Goal: Task Accomplishment & Management: Manage account settings

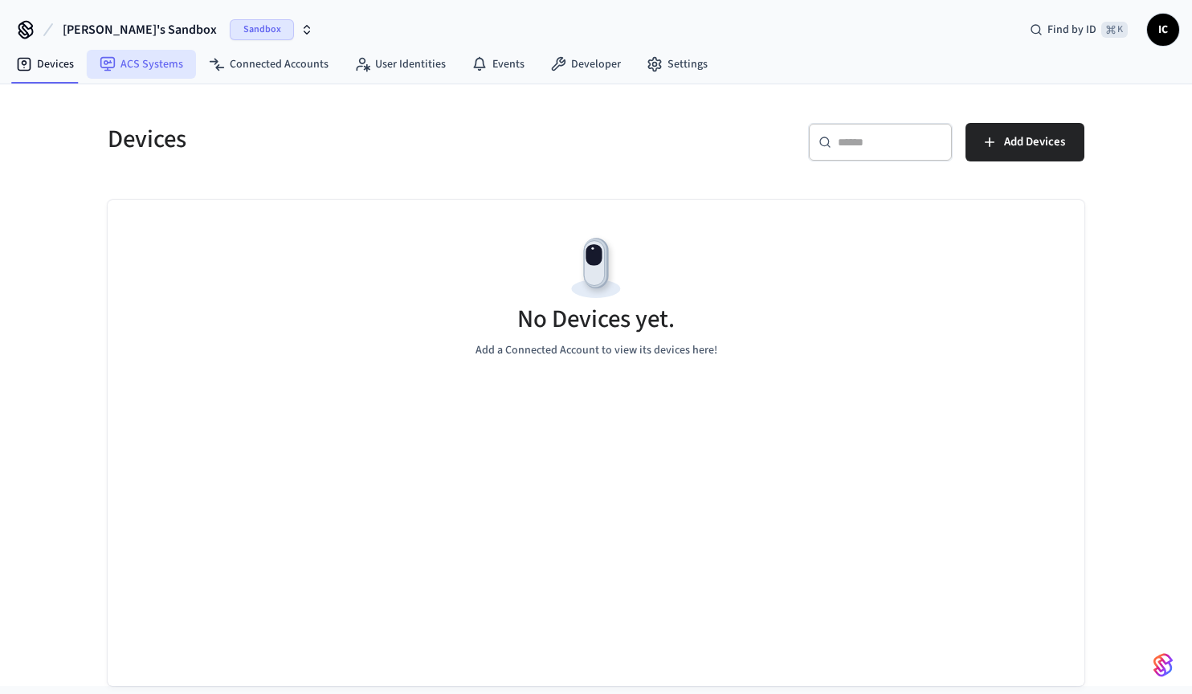
click at [145, 63] on link "ACS Systems" at bounding box center [141, 64] width 109 height 29
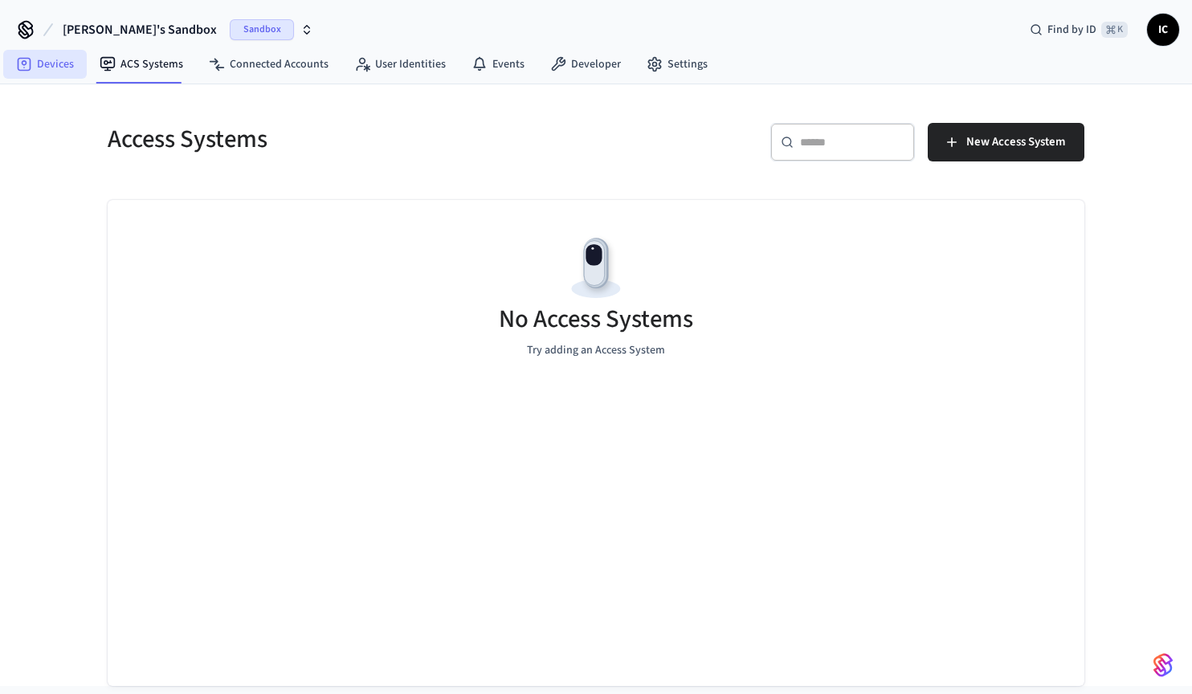
click at [73, 64] on link "Devices" at bounding box center [45, 64] width 84 height 29
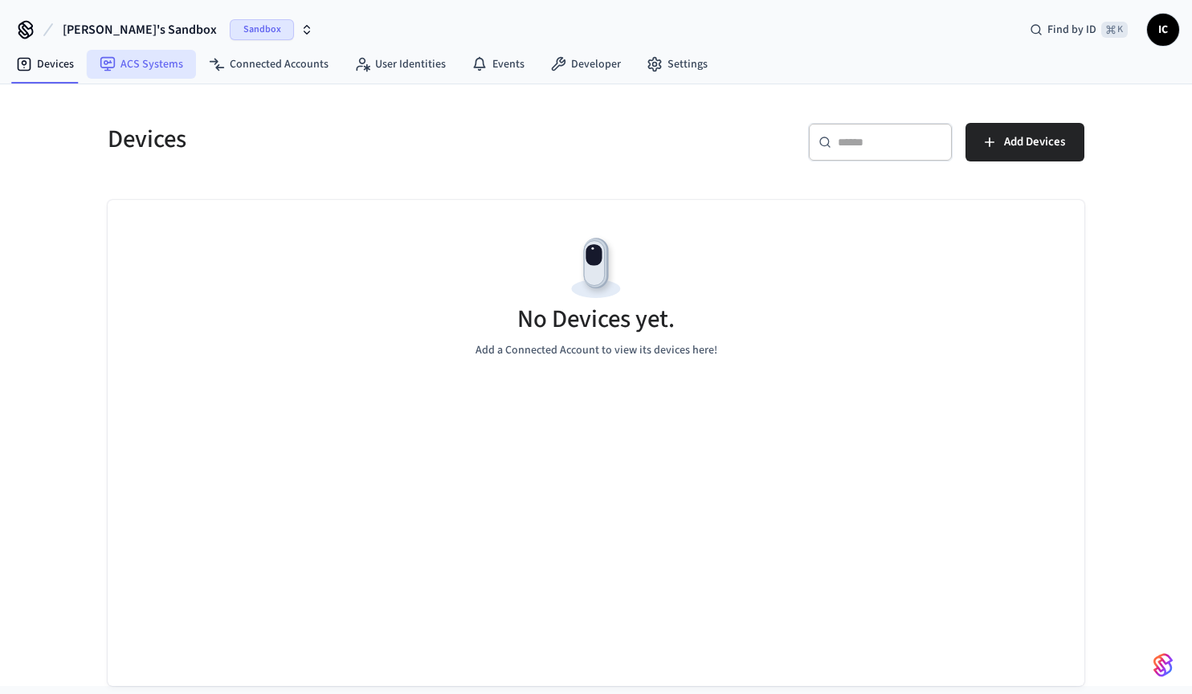
click at [132, 64] on link "ACS Systems" at bounding box center [141, 64] width 109 height 29
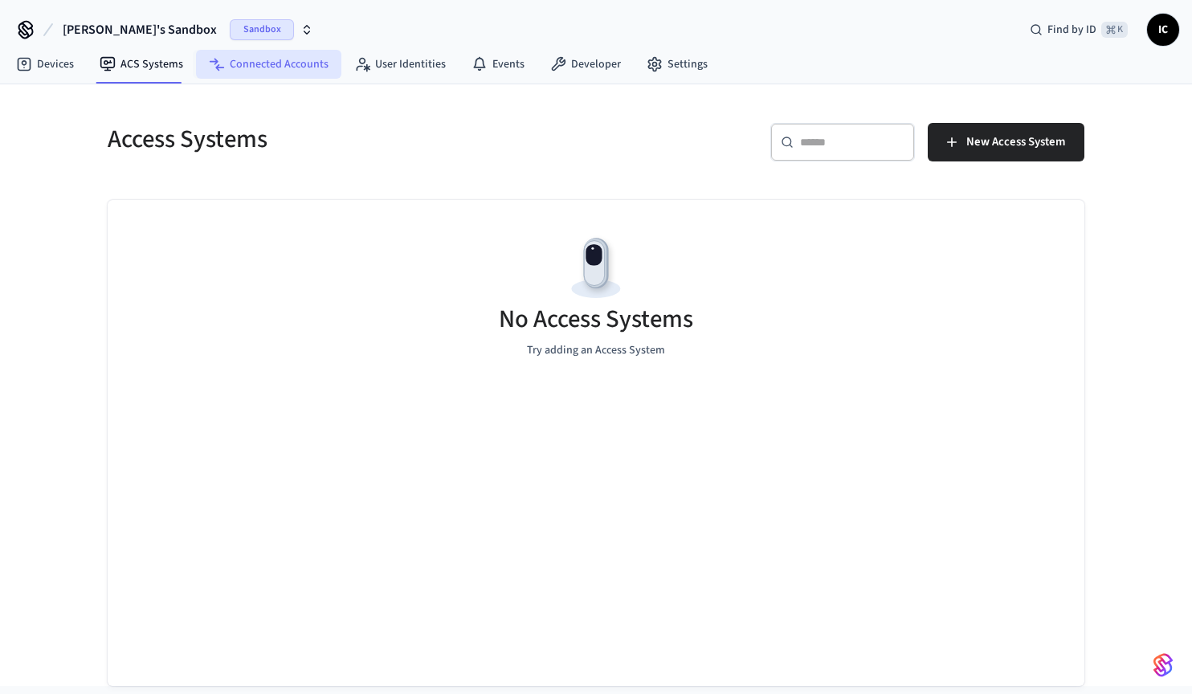
click at [251, 70] on link "Connected Accounts" at bounding box center [268, 64] width 145 height 29
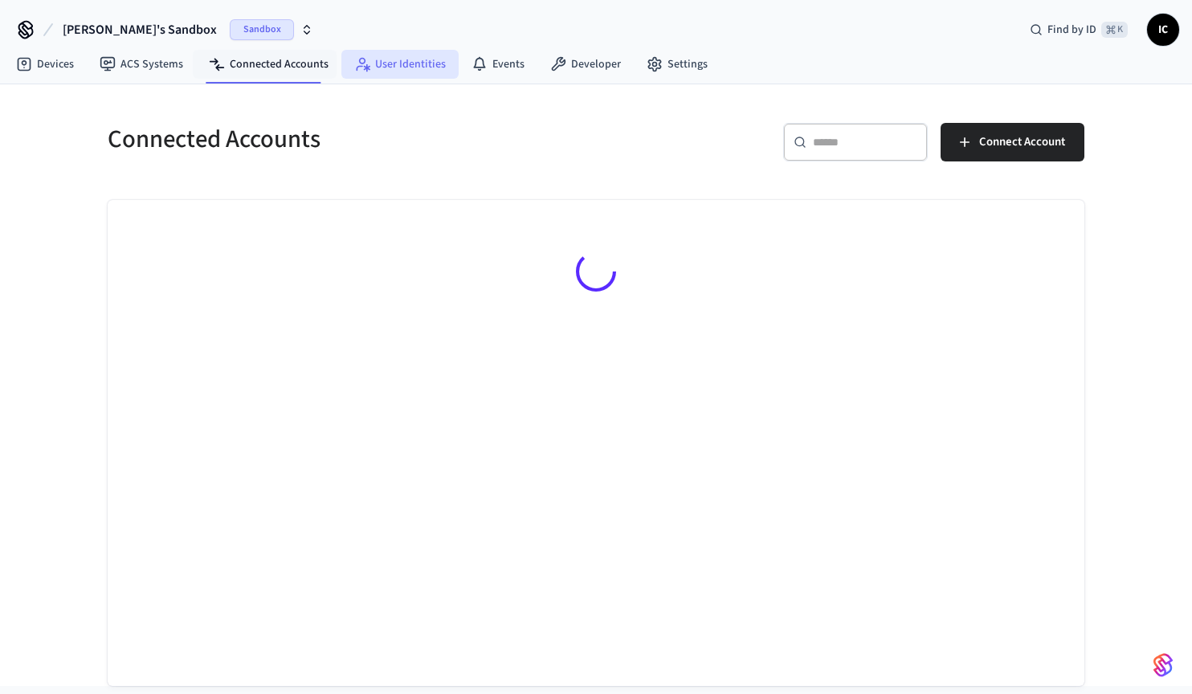
click at [377, 67] on link "User Identities" at bounding box center [399, 64] width 117 height 29
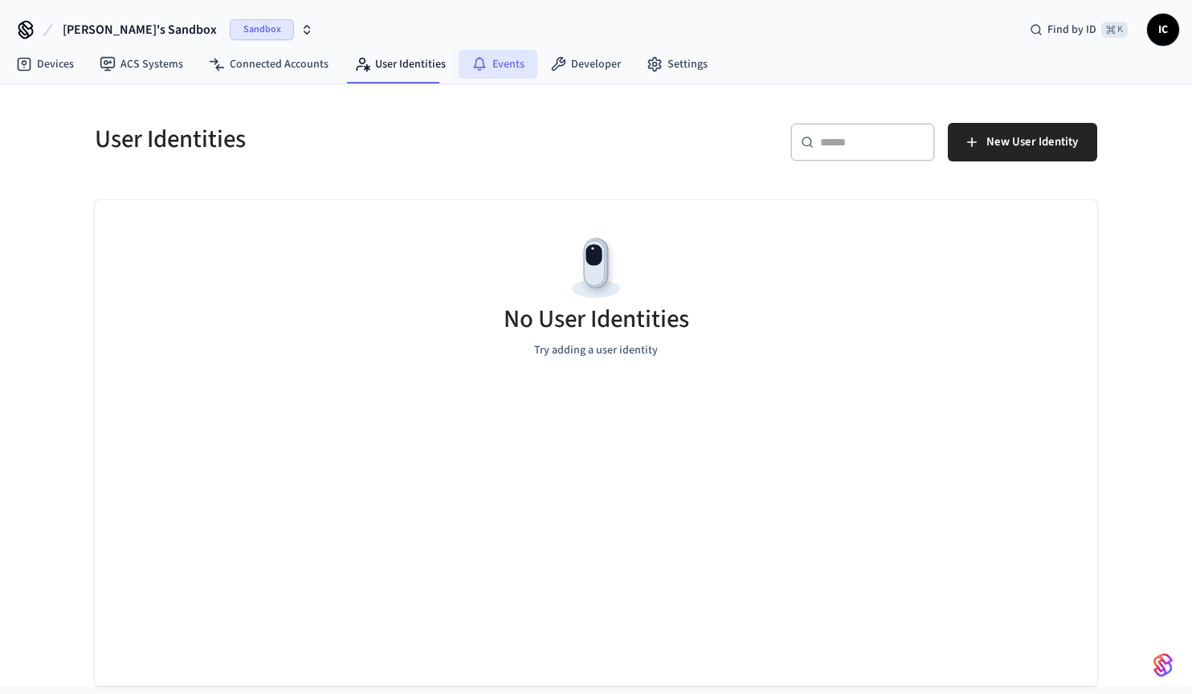
click at [495, 65] on link "Events" at bounding box center [497, 64] width 79 height 29
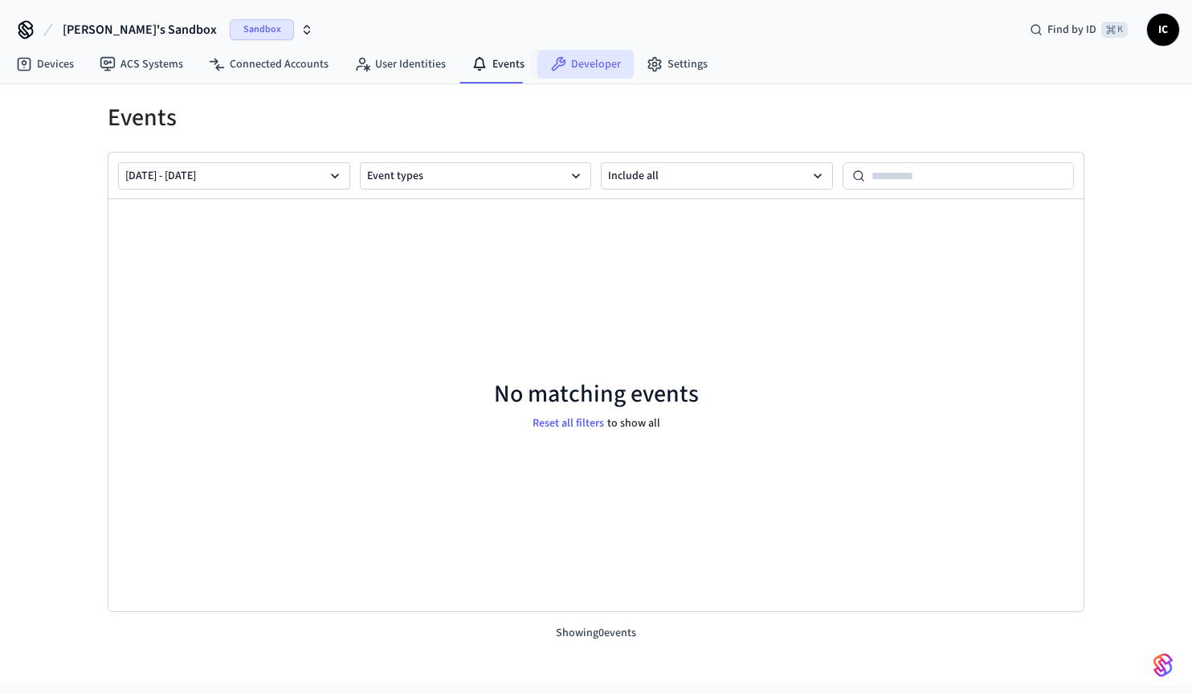
click at [601, 69] on link "Developer" at bounding box center [585, 64] width 96 height 29
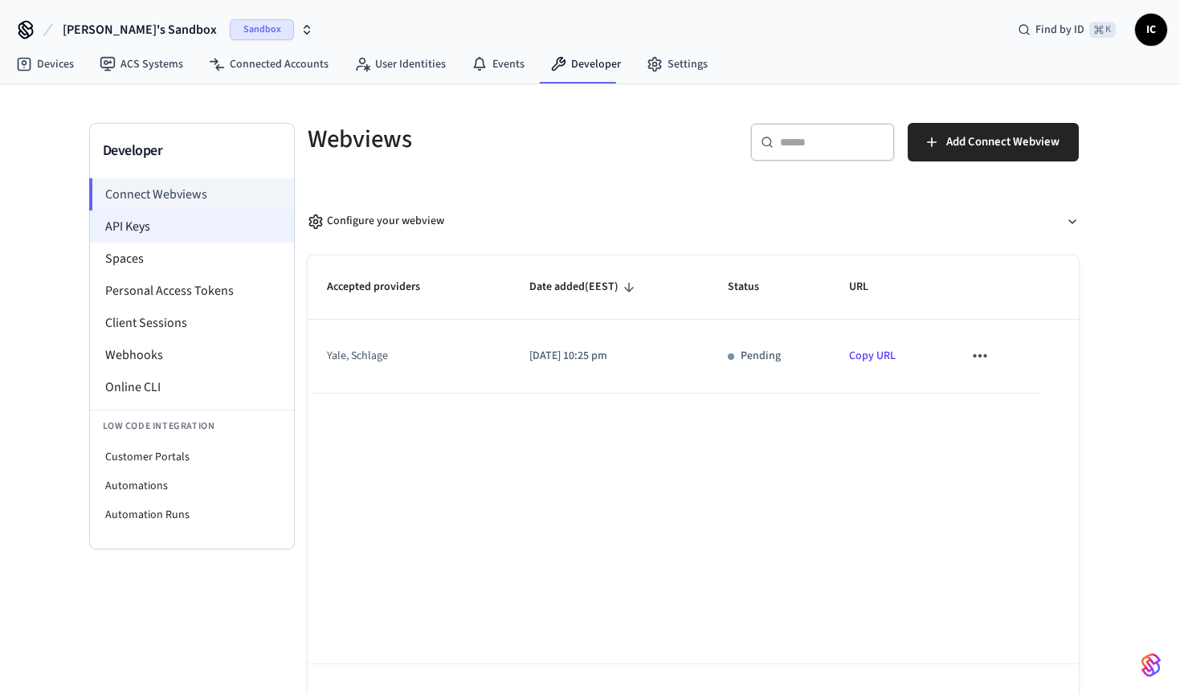
click at [176, 214] on li "API Keys" at bounding box center [192, 226] width 204 height 32
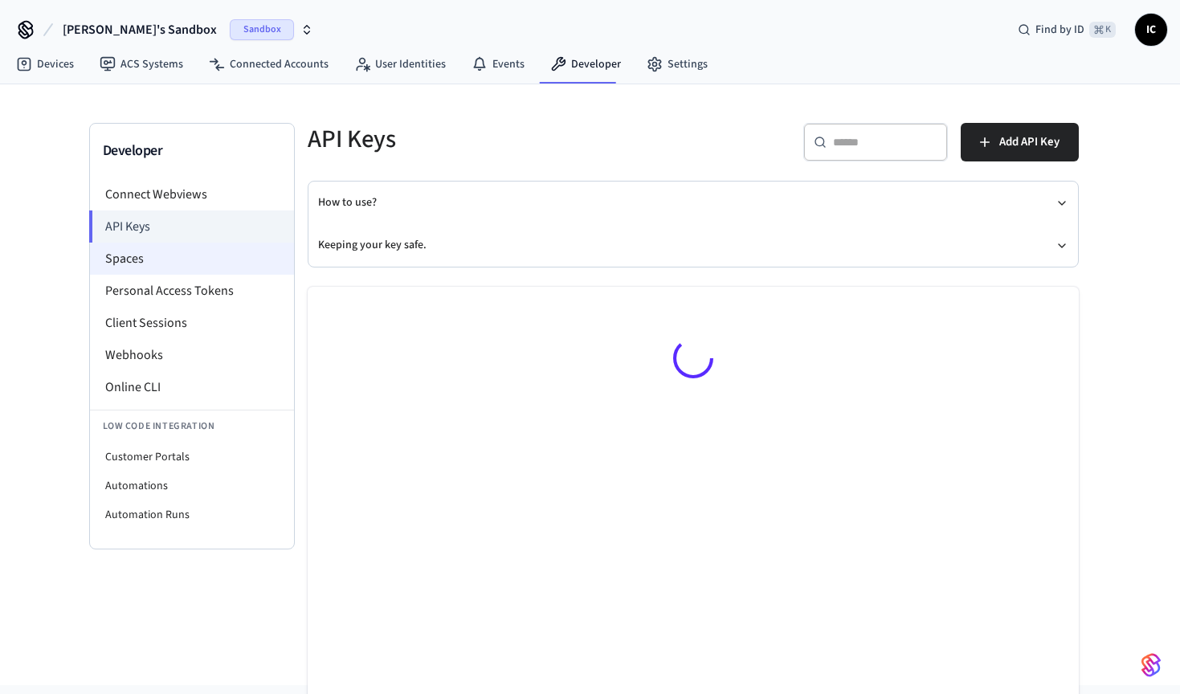
click at [161, 255] on li "Spaces" at bounding box center [192, 258] width 204 height 32
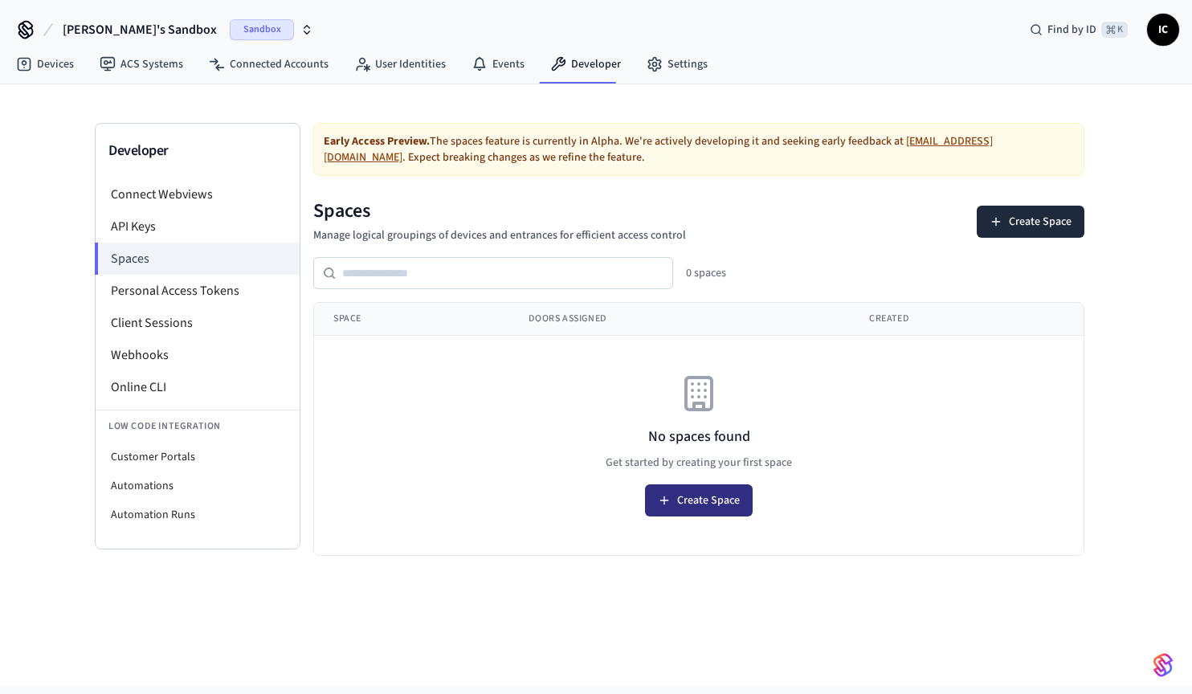
click at [723, 494] on button "Create Space" at bounding box center [699, 500] width 108 height 32
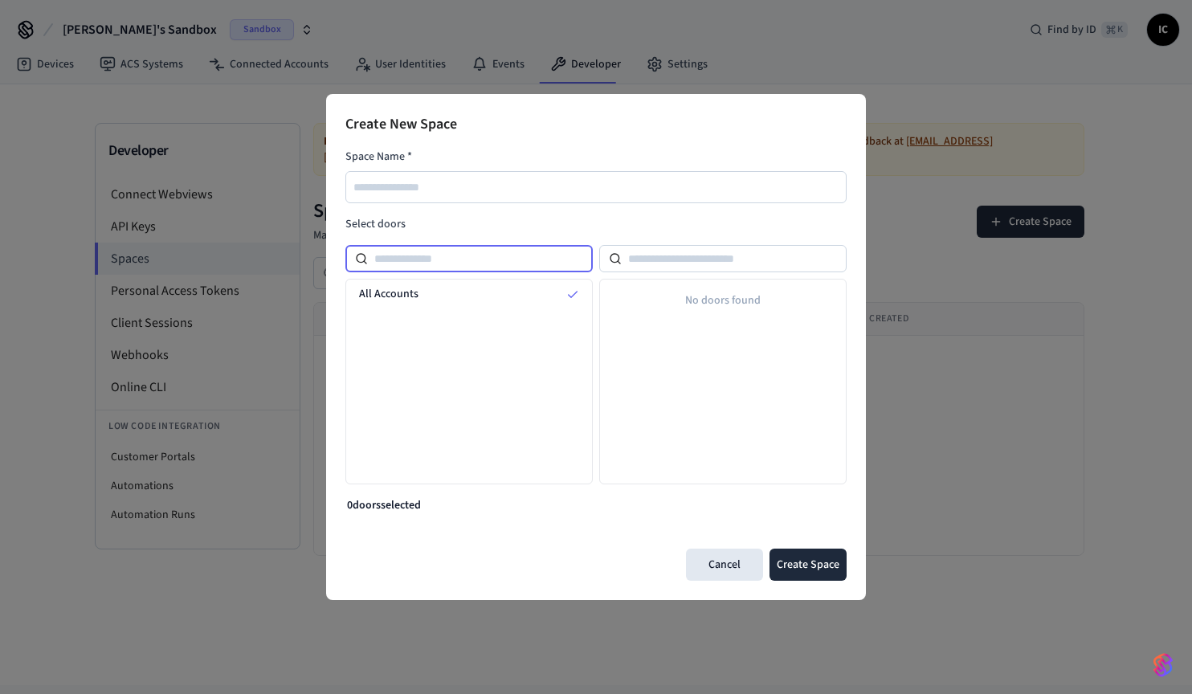
click at [445, 256] on input at bounding box center [480, 258] width 225 height 19
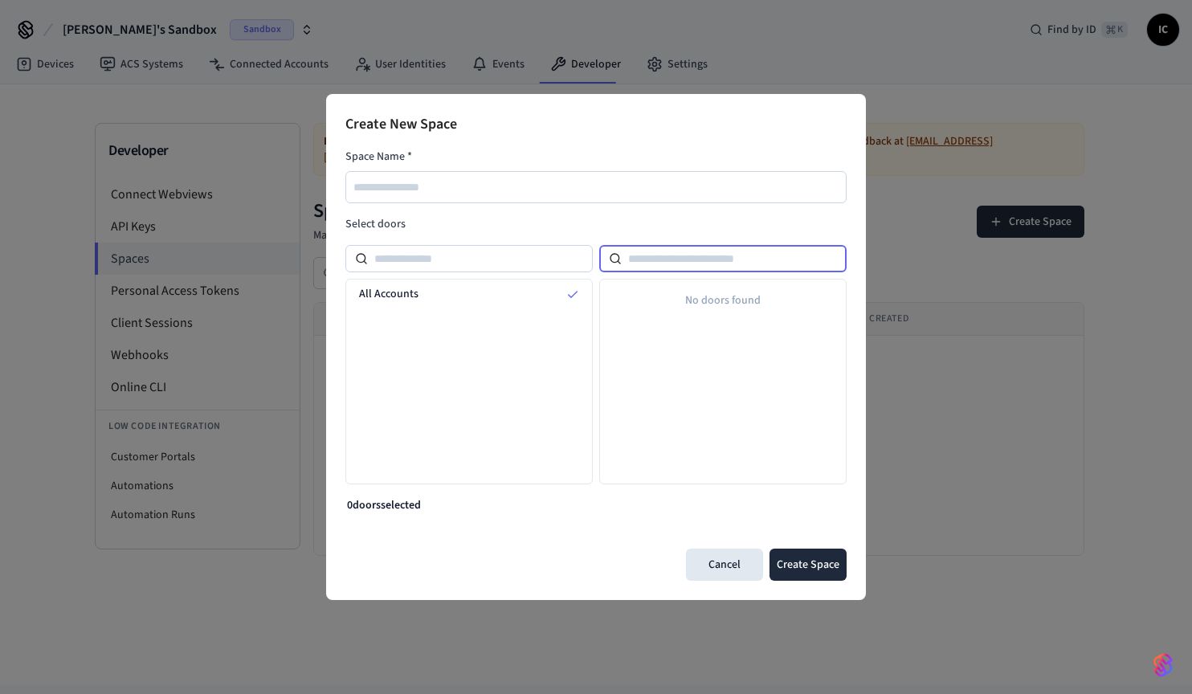
click at [699, 259] on input at bounding box center [734, 258] width 225 height 19
click at [439, 176] on div at bounding box center [595, 187] width 501 height 32
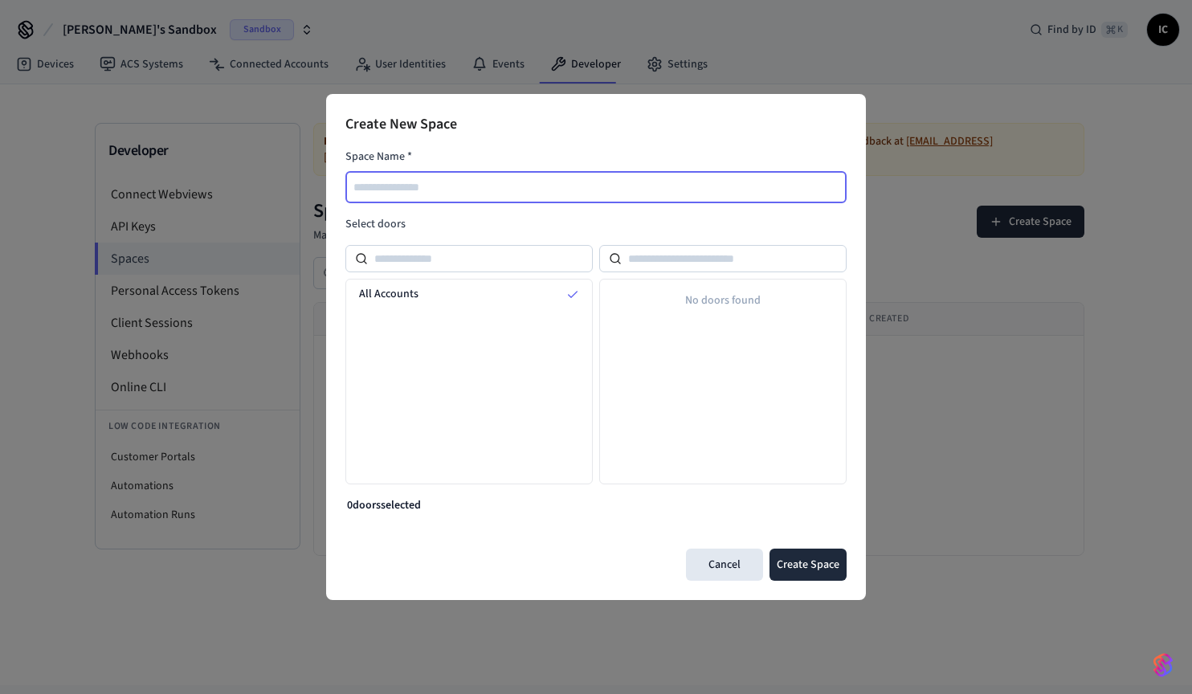
click at [438, 185] on input "text" at bounding box center [596, 186] width 499 height 19
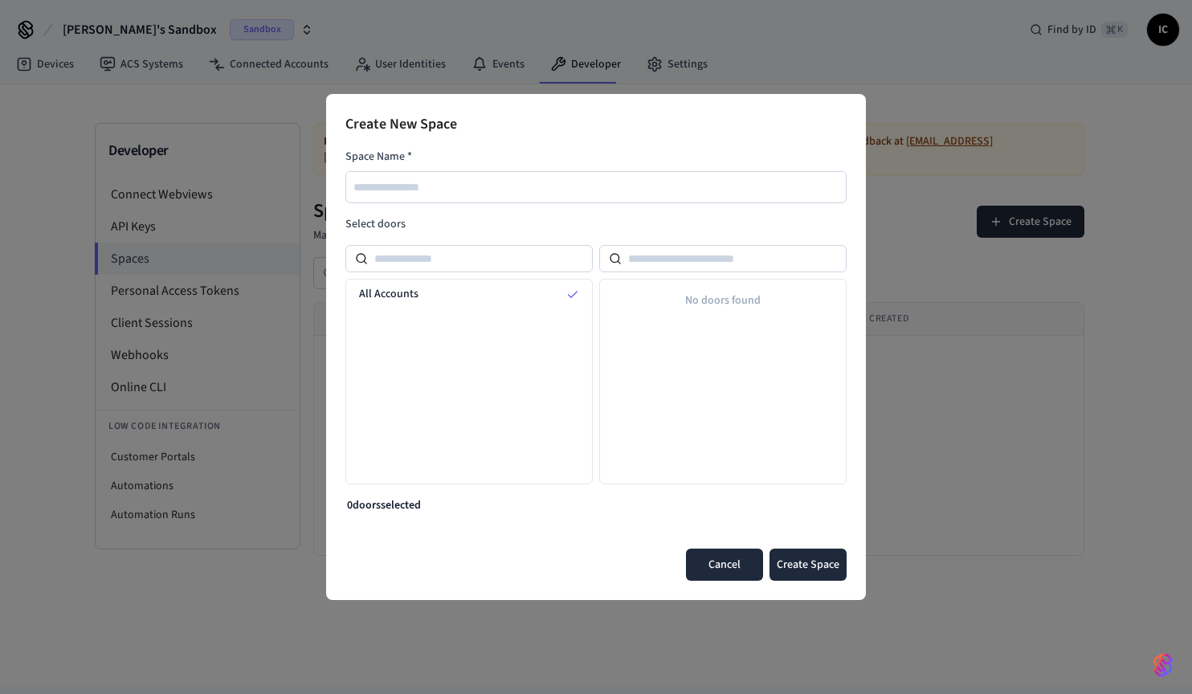
click at [723, 564] on button "Cancel" at bounding box center [724, 564] width 77 height 32
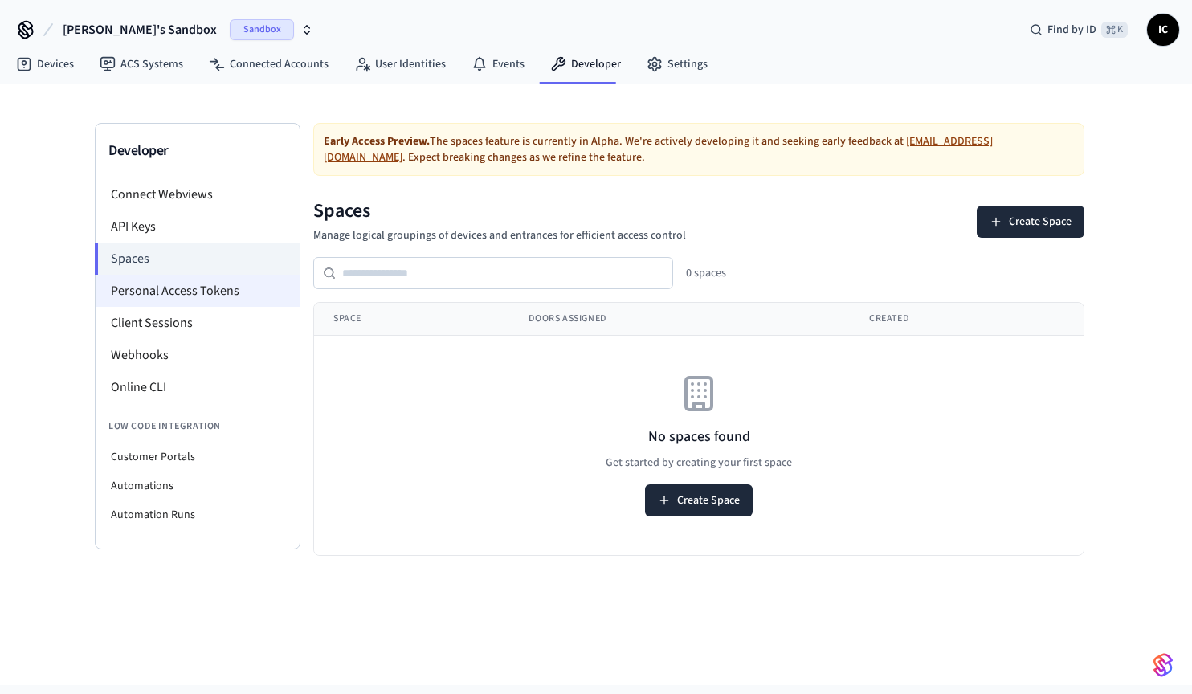
click at [194, 291] on li "Personal Access Tokens" at bounding box center [198, 291] width 204 height 32
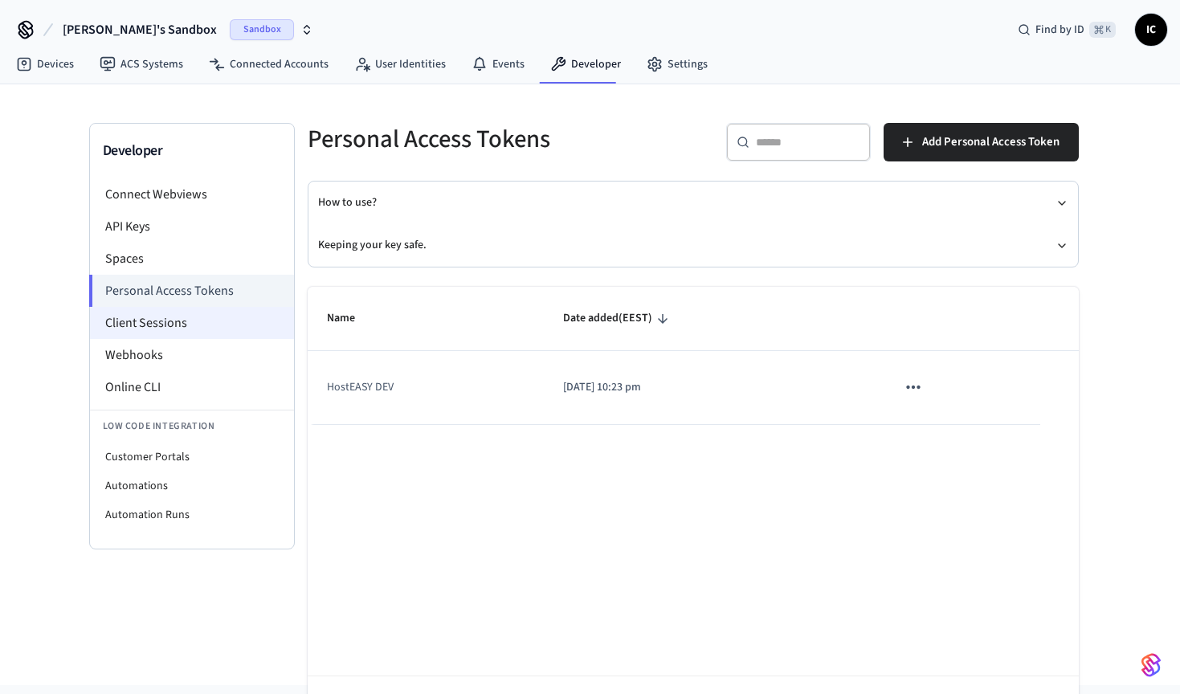
click at [181, 322] on li "Client Sessions" at bounding box center [192, 323] width 204 height 32
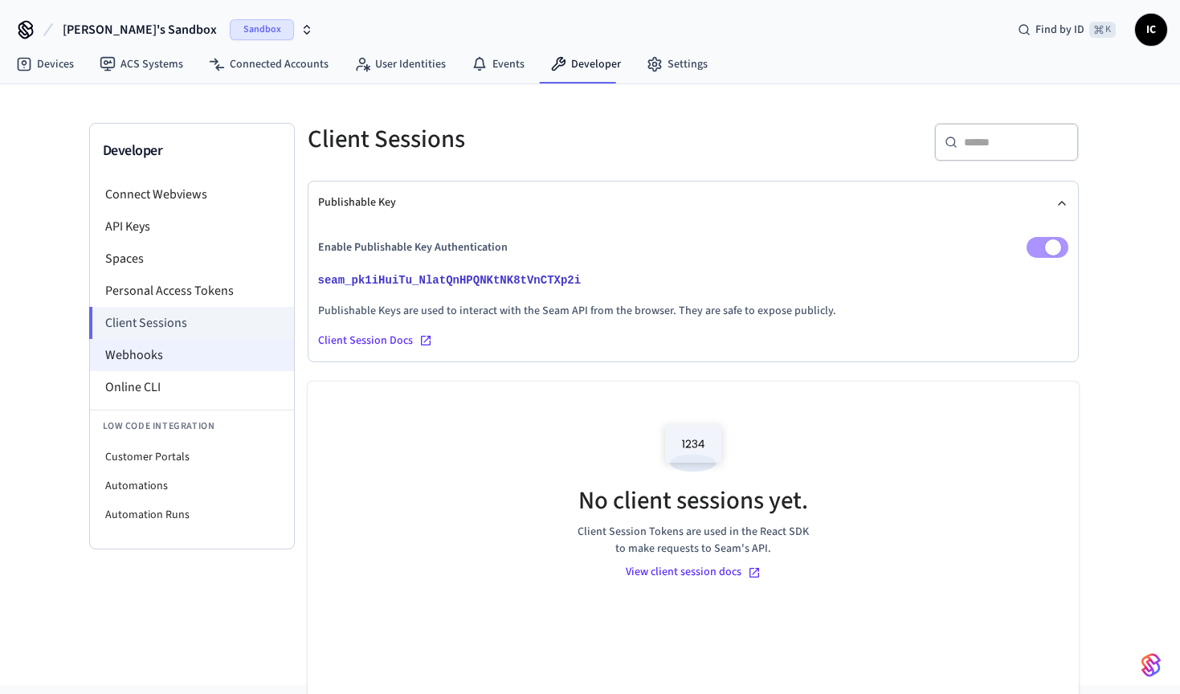
click at [173, 352] on li "Webhooks" at bounding box center [192, 355] width 204 height 32
click at [185, 357] on li "Webhooks" at bounding box center [192, 355] width 204 height 32
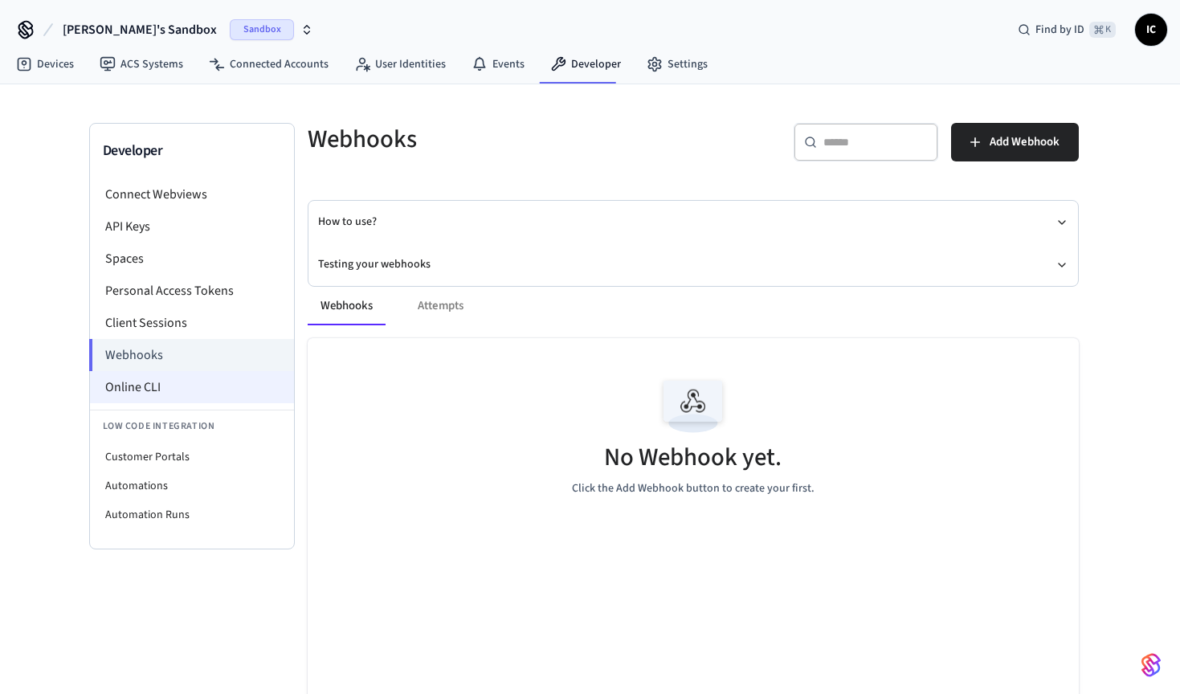
click at [202, 386] on li "Online CLI" at bounding box center [192, 387] width 204 height 32
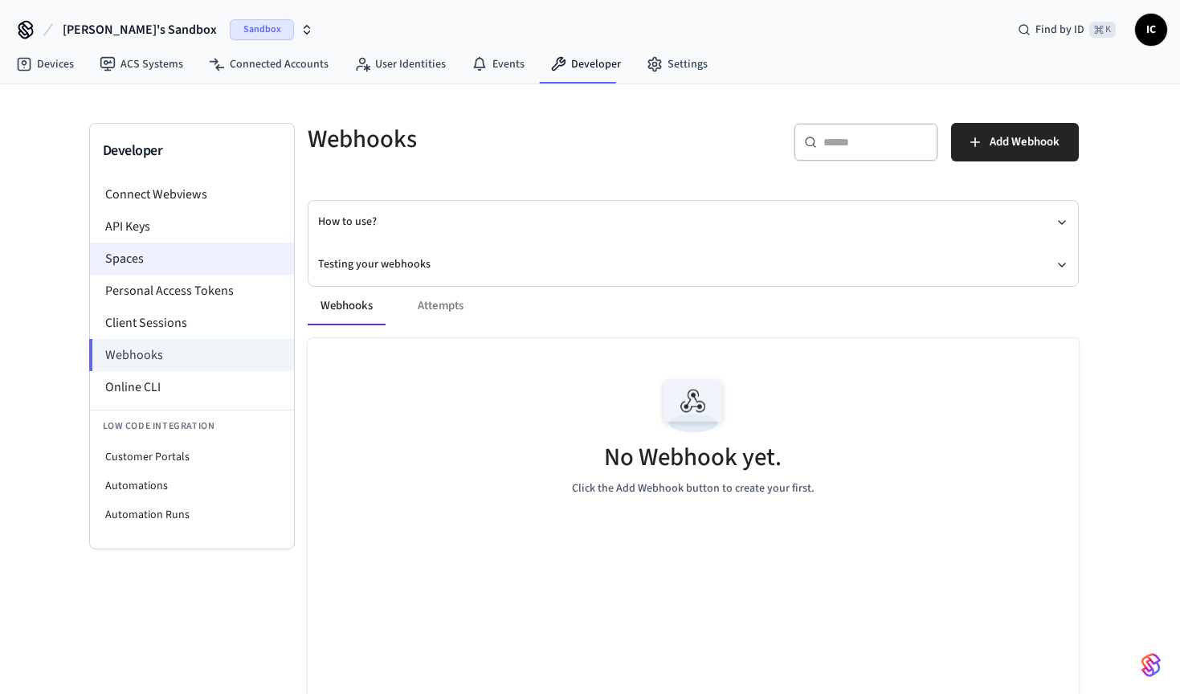
click at [157, 263] on li "Spaces" at bounding box center [192, 258] width 204 height 32
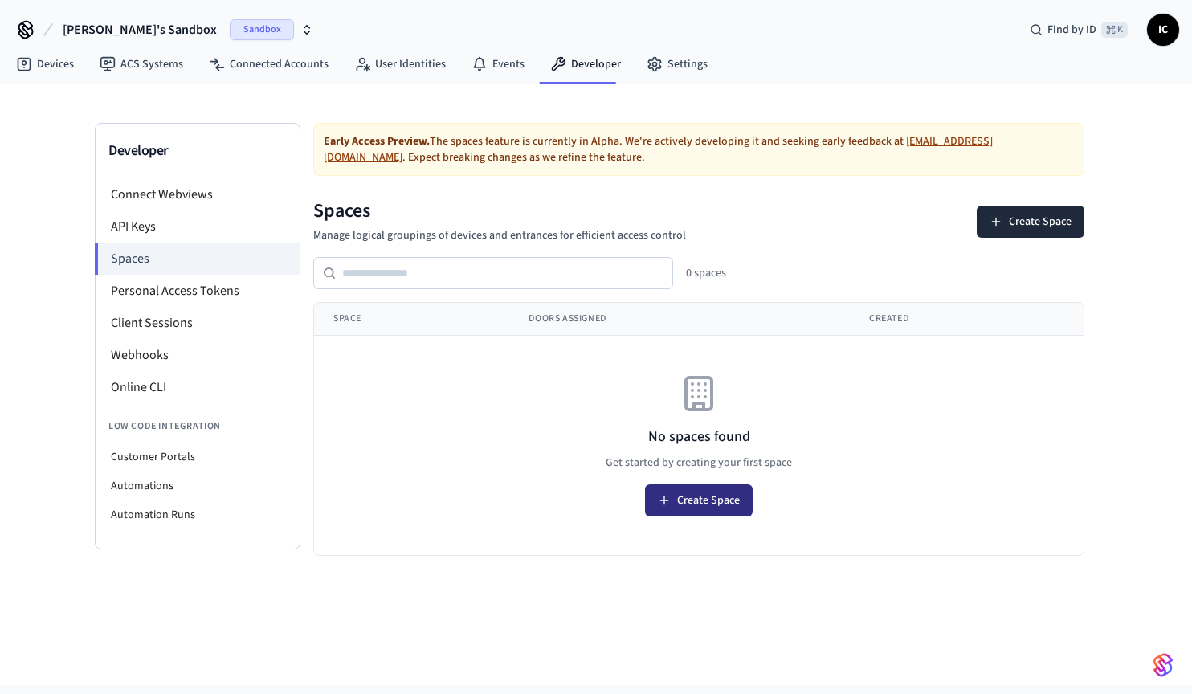
click at [701, 498] on button "Create Space" at bounding box center [699, 500] width 108 height 32
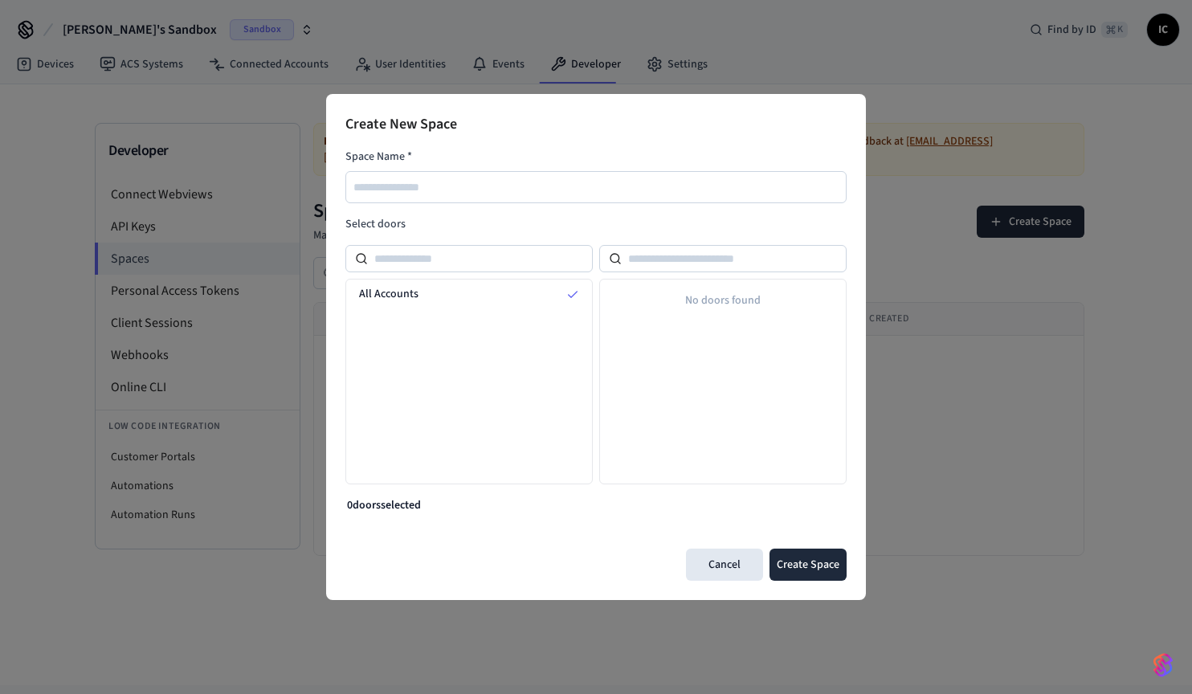
click at [695, 328] on div "No doors found" at bounding box center [722, 382] width 247 height 206
click at [707, 265] on input at bounding box center [734, 258] width 225 height 19
click at [532, 260] on input at bounding box center [480, 258] width 225 height 19
click at [742, 573] on button "Cancel" at bounding box center [724, 564] width 77 height 32
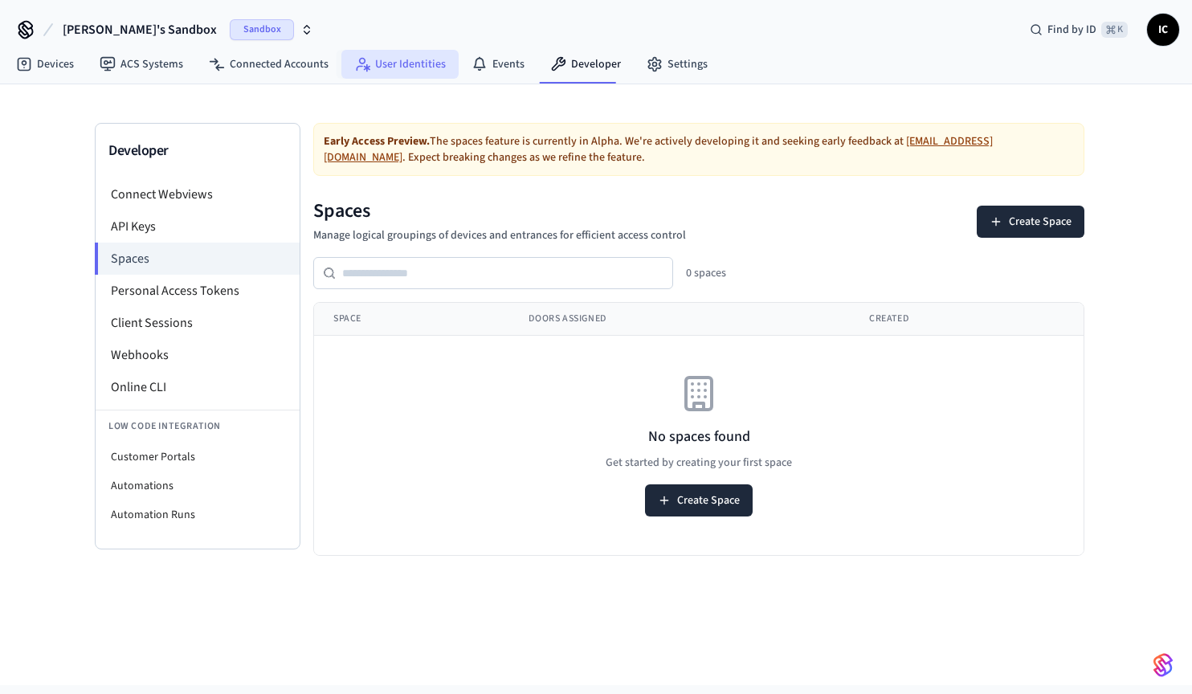
click at [384, 67] on link "User Identities" at bounding box center [399, 64] width 117 height 29
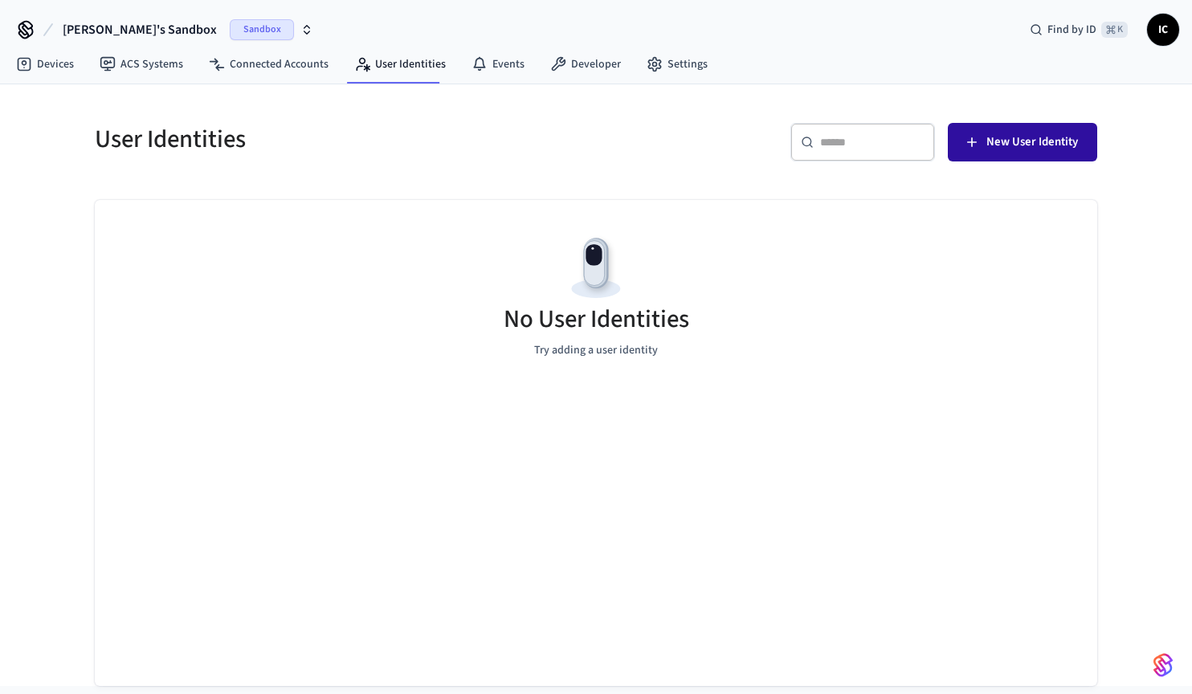
click at [1037, 145] on span "New User Identity" at bounding box center [1032, 142] width 92 height 21
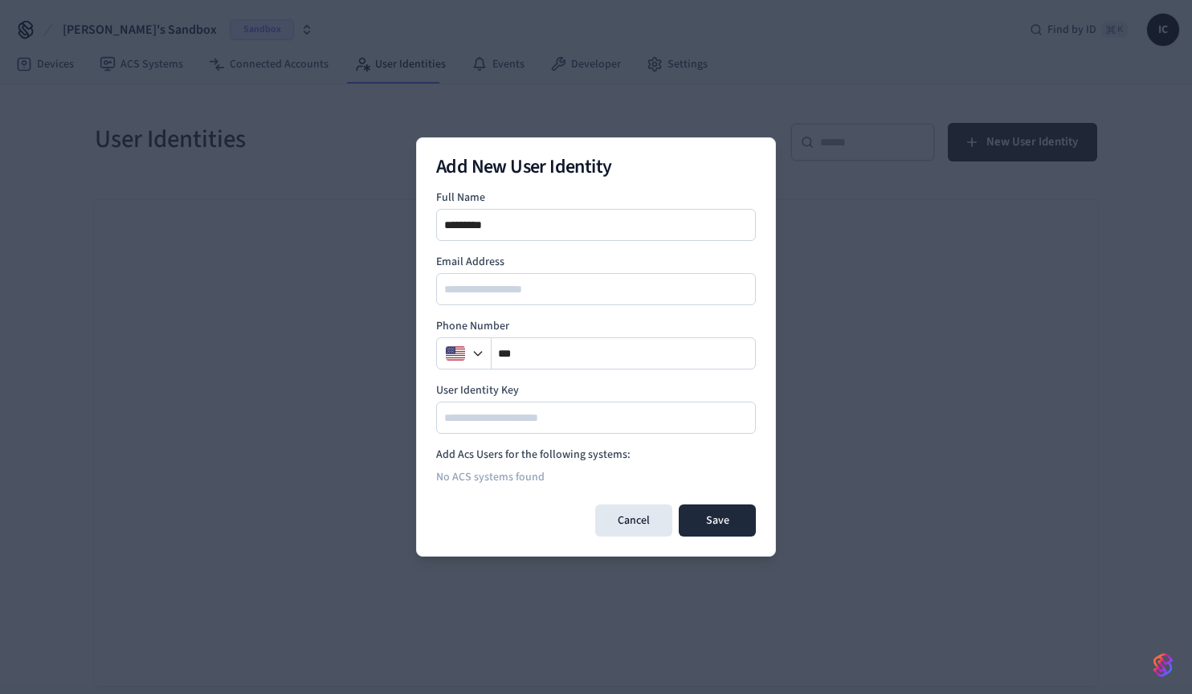
type input "*********"
click at [582, 298] on input "email" at bounding box center [597, 288] width 318 height 19
type input "**********"
click at [556, 361] on input "**" at bounding box center [623, 353] width 264 height 19
type input "*****"
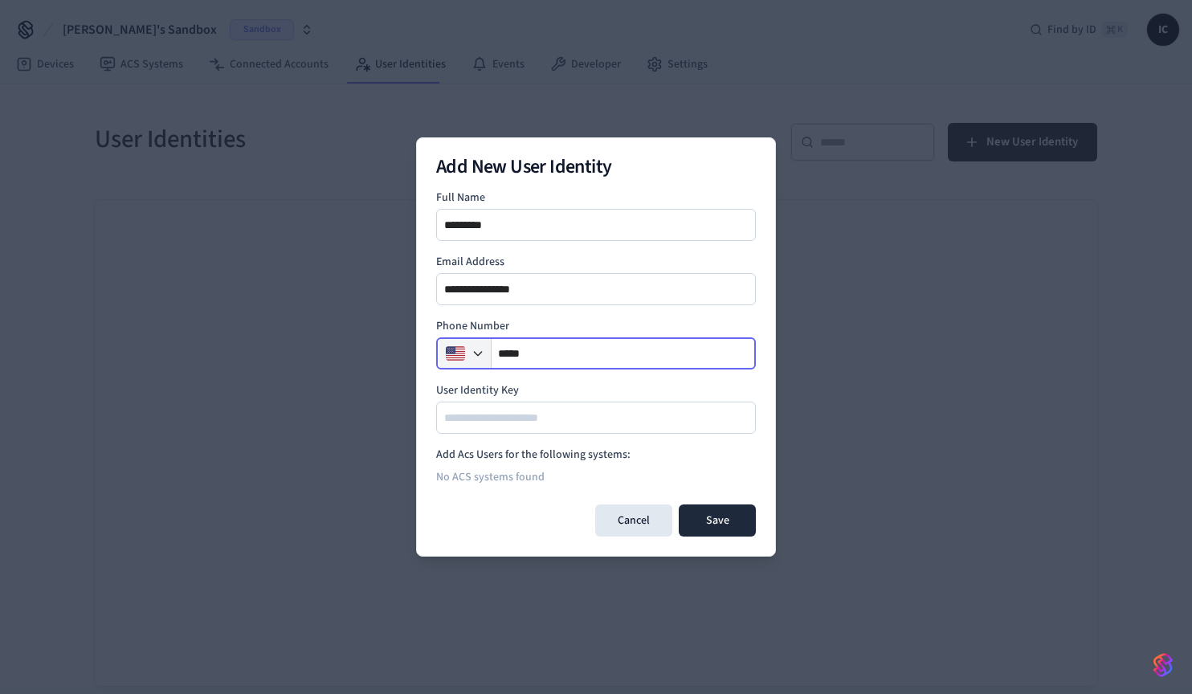
click at [463, 353] on img "button" at bounding box center [455, 353] width 19 height 19
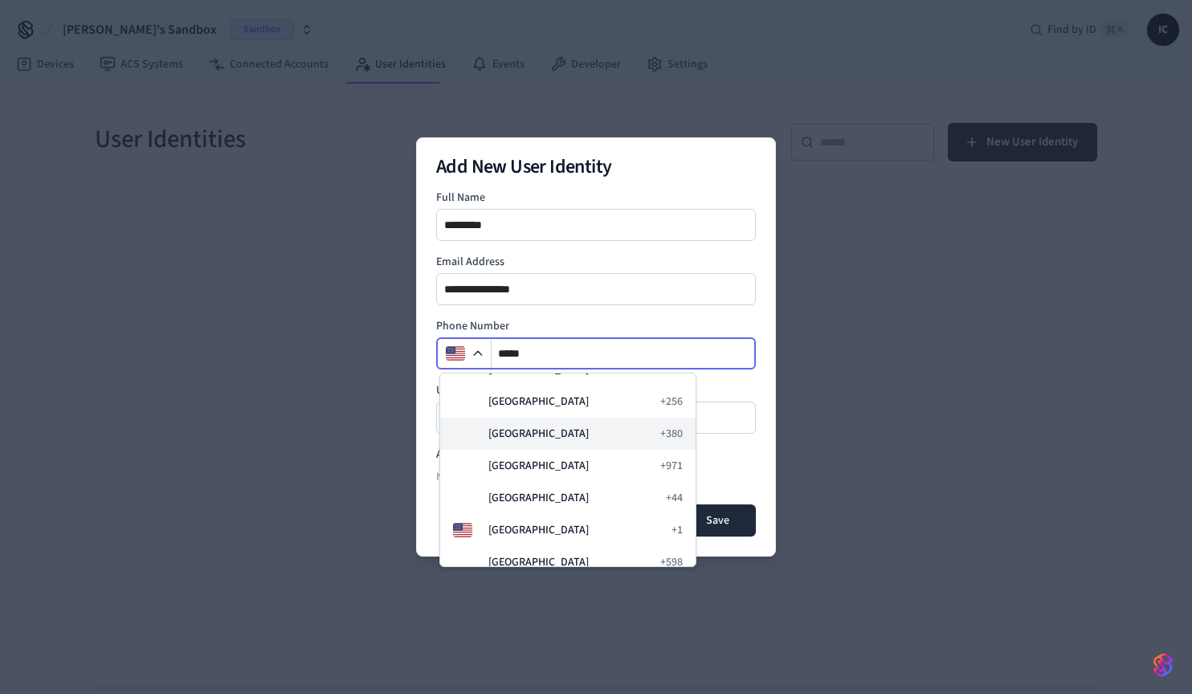
scroll to position [6498, 0]
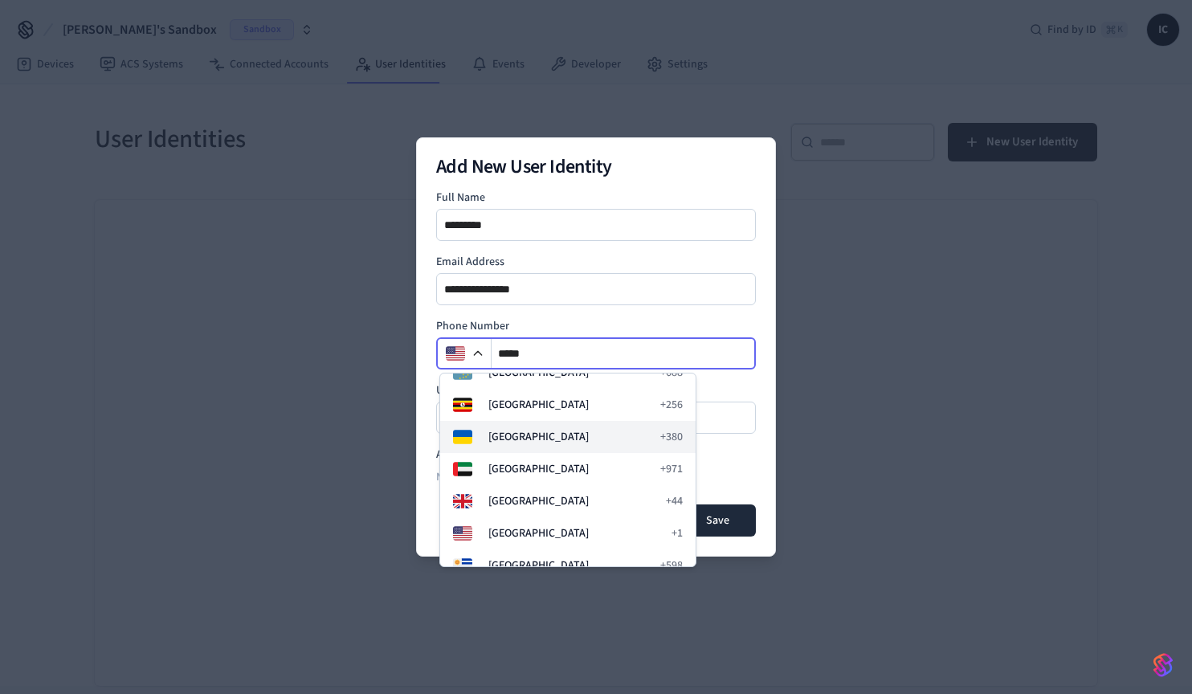
click at [525, 430] on span "[GEOGRAPHIC_DATA]" at bounding box center [569, 437] width 162 height 16
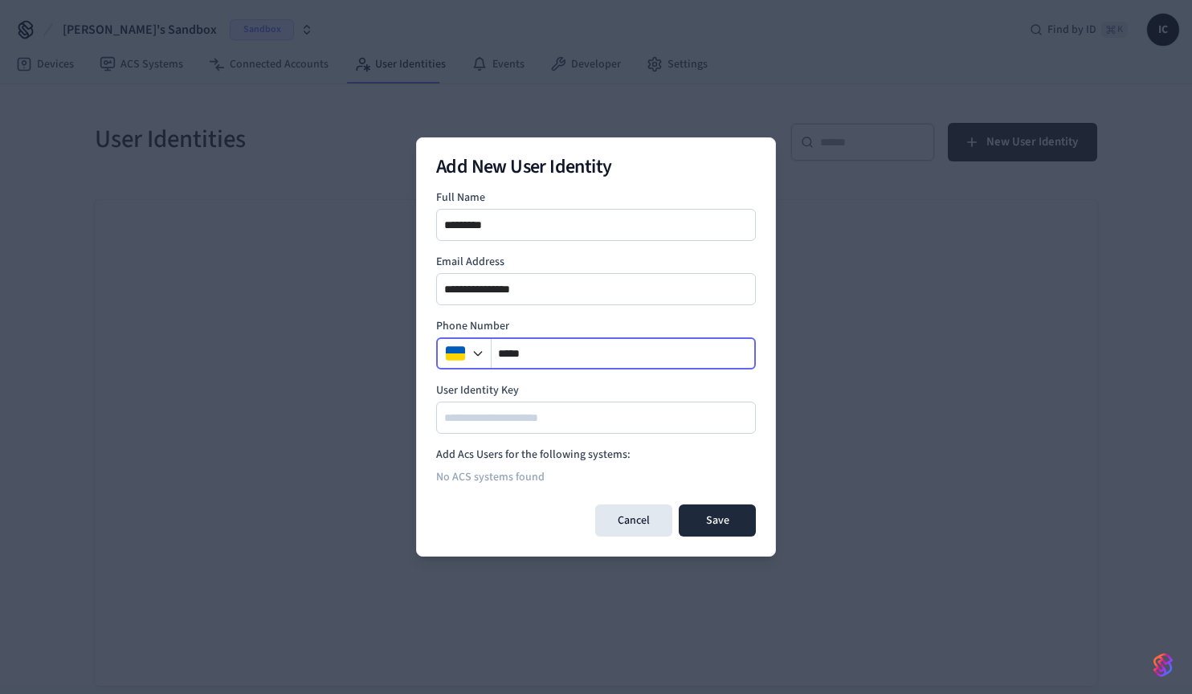
click at [564, 357] on input "****" at bounding box center [623, 353] width 264 height 19
type input "**********"
click at [524, 404] on div at bounding box center [596, 417] width 320 height 32
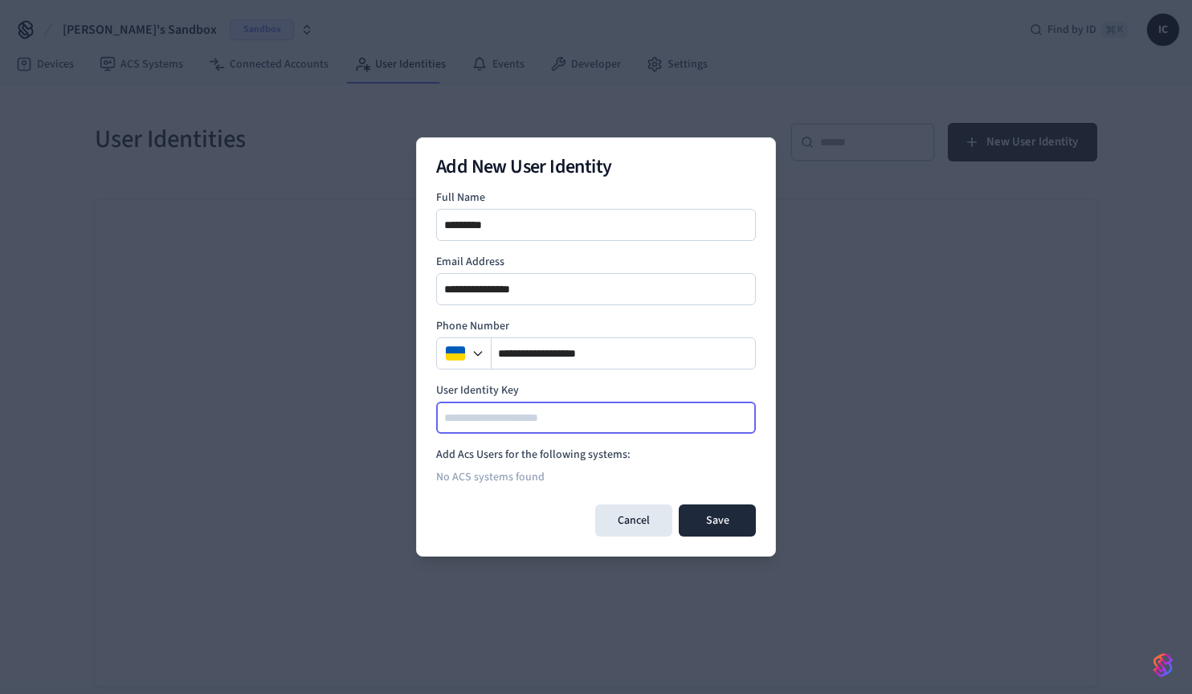
click at [525, 418] on input at bounding box center [597, 417] width 318 height 19
type input "****"
click at [503, 479] on div "No ACS systems found" at bounding box center [596, 477] width 320 height 29
click at [523, 454] on h4 "Add Acs Users for the following systems:" at bounding box center [596, 454] width 320 height 16
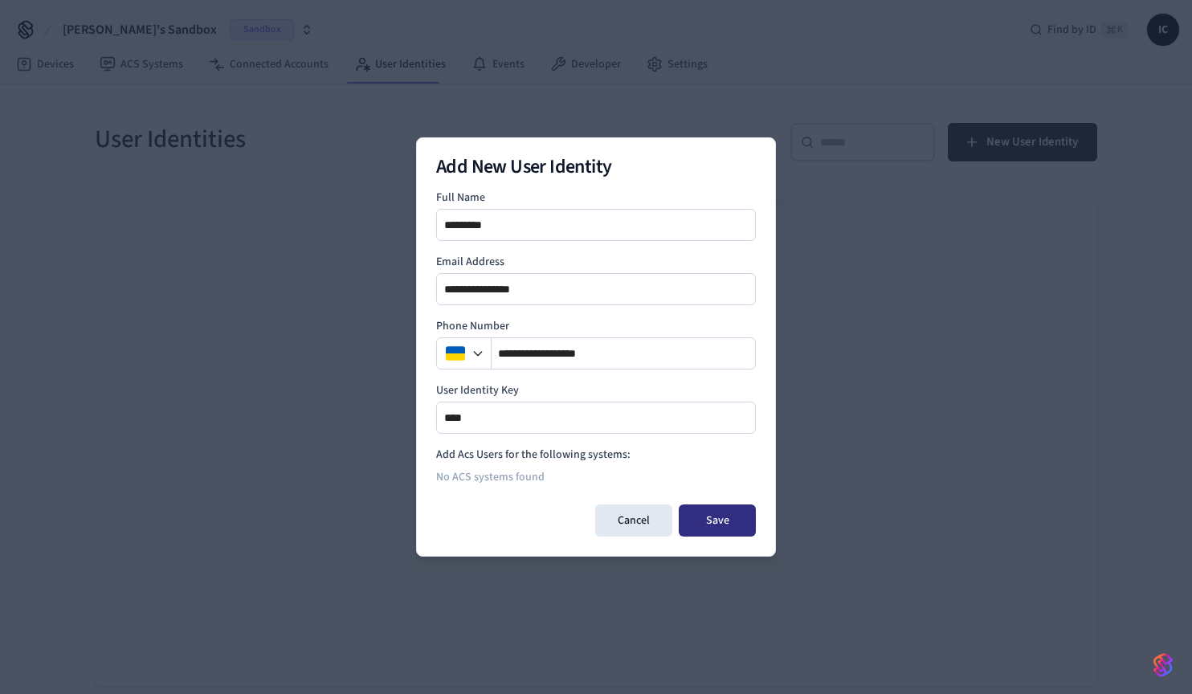
click at [727, 520] on button "Save" at bounding box center [717, 520] width 77 height 32
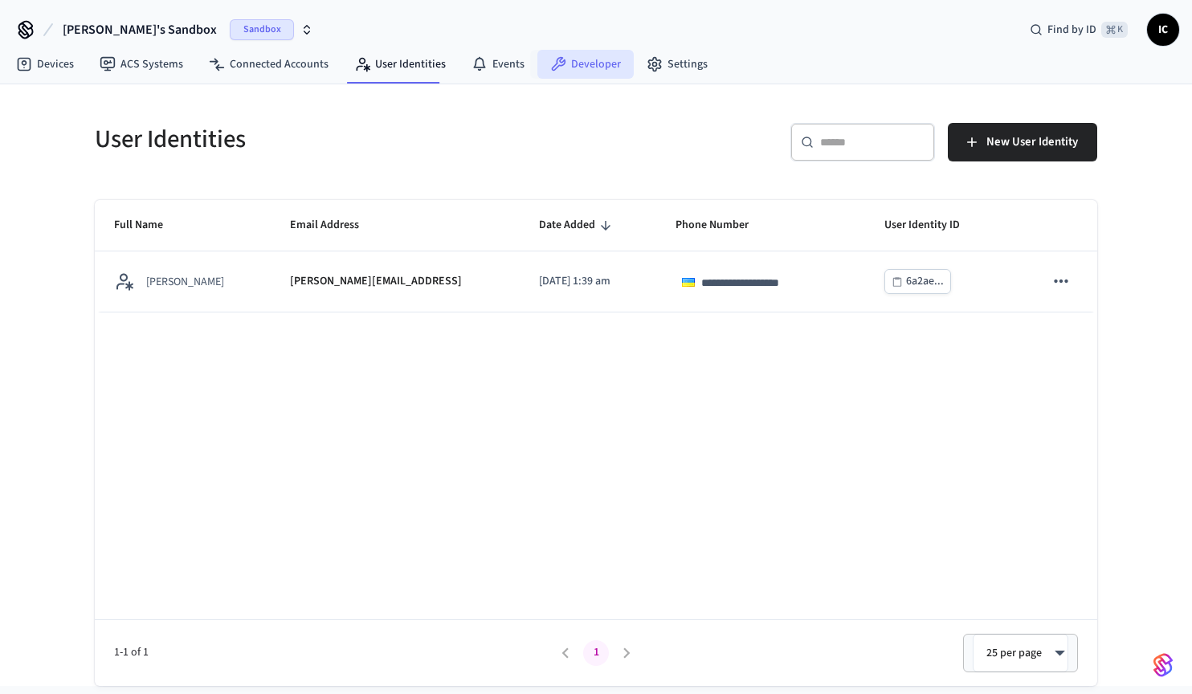
click at [583, 69] on link "Developer" at bounding box center [585, 64] width 96 height 29
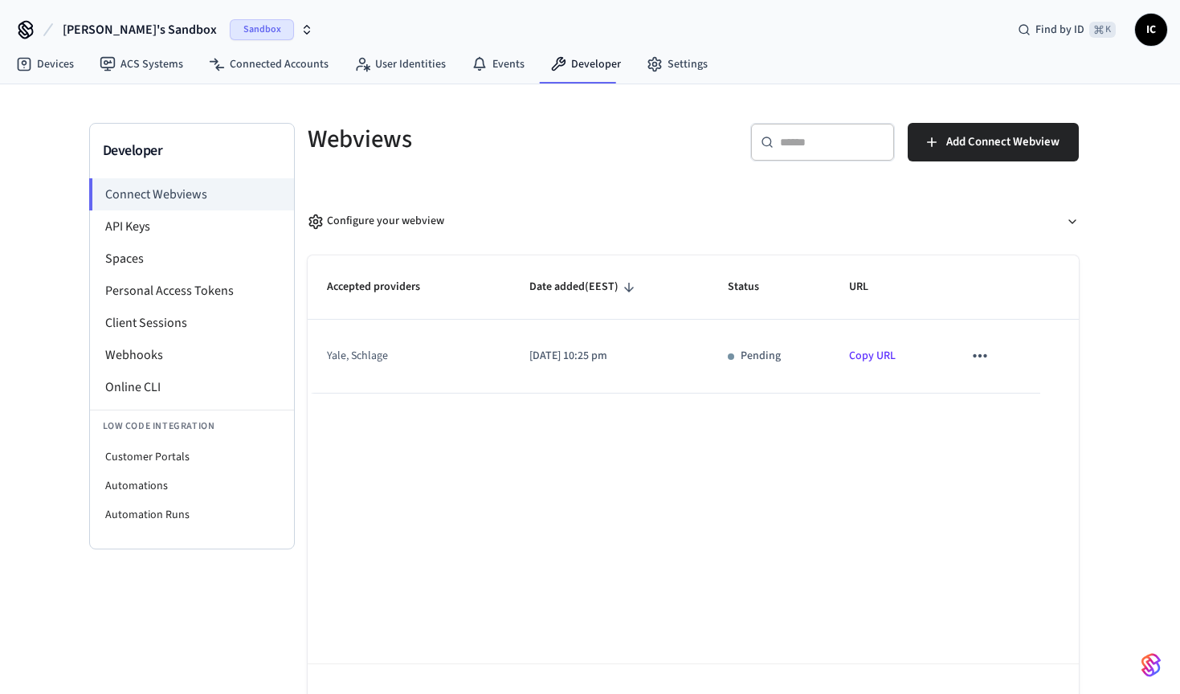
click at [499, 442] on div "Accepted providers Date added (EEST) Status URL [GEOGRAPHIC_DATA], schlage [DAT…" at bounding box center [693, 498] width 771 height 486
click at [181, 262] on li "Spaces" at bounding box center [192, 258] width 204 height 32
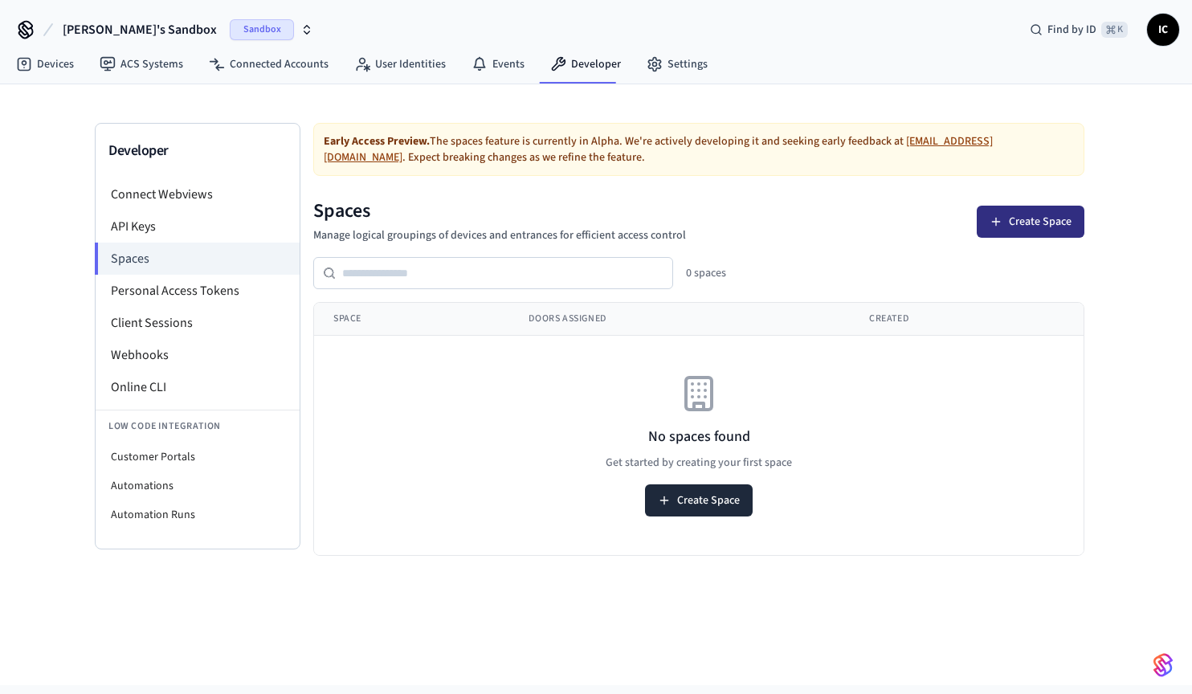
click at [1011, 227] on button "Create Space" at bounding box center [1030, 222] width 108 height 32
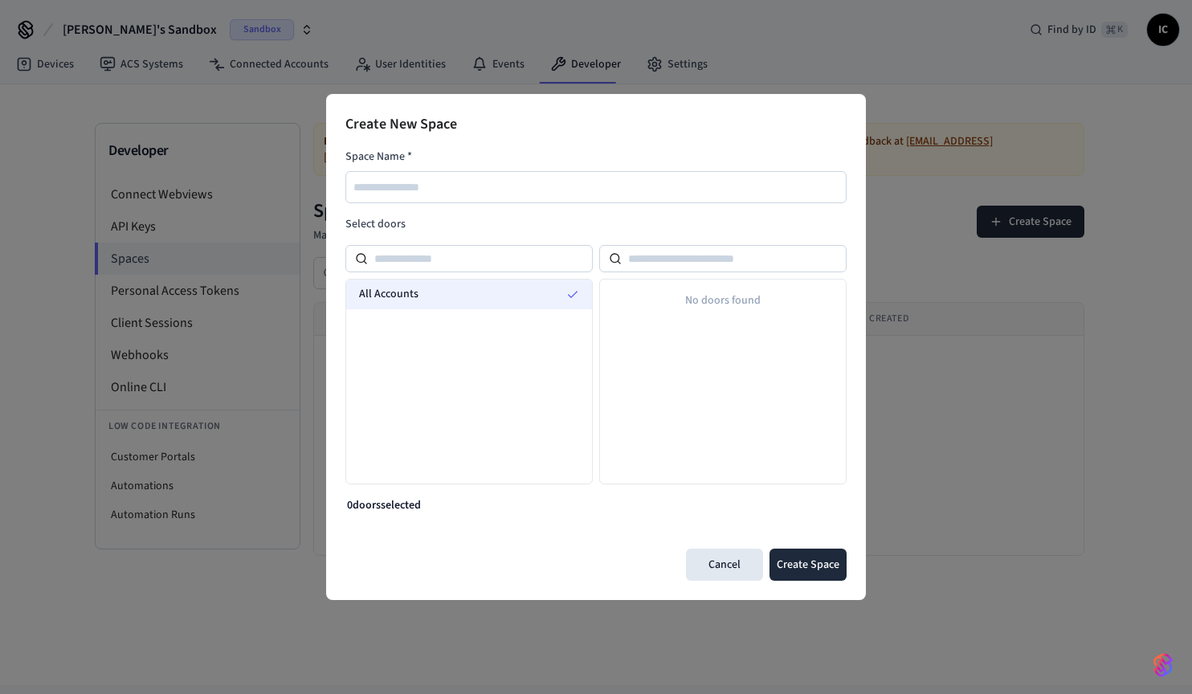
click at [443, 298] on div "All Accounts" at bounding box center [469, 294] width 246 height 30
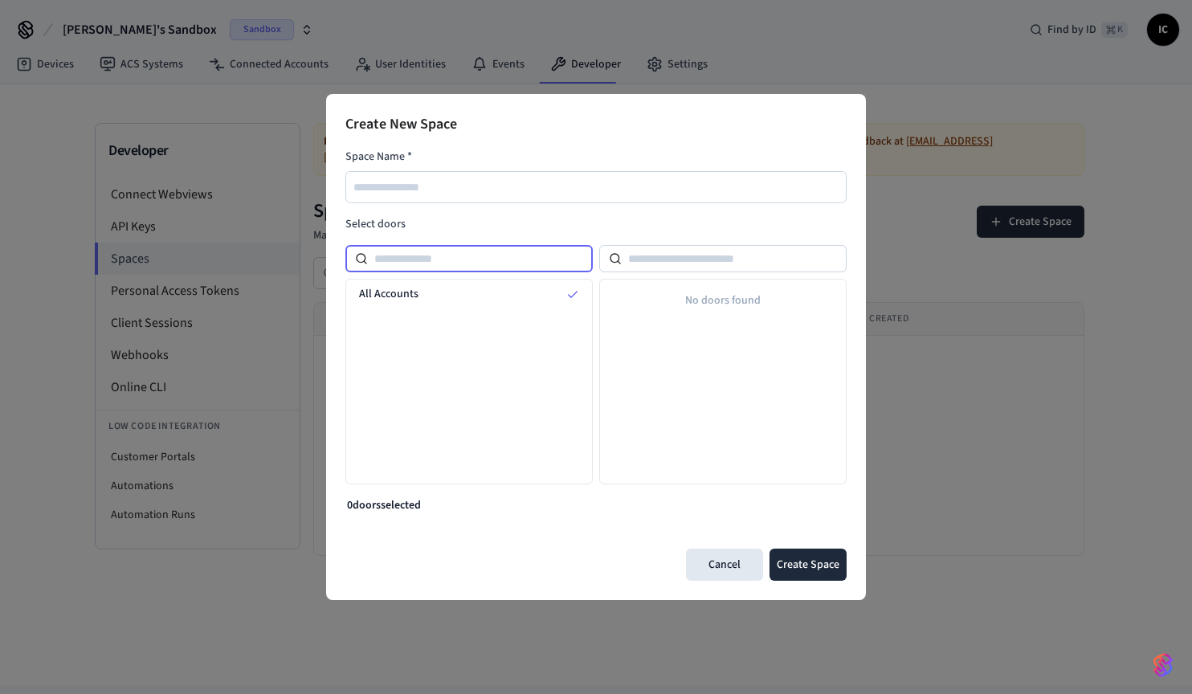
click at [440, 257] on input at bounding box center [480, 258] width 225 height 19
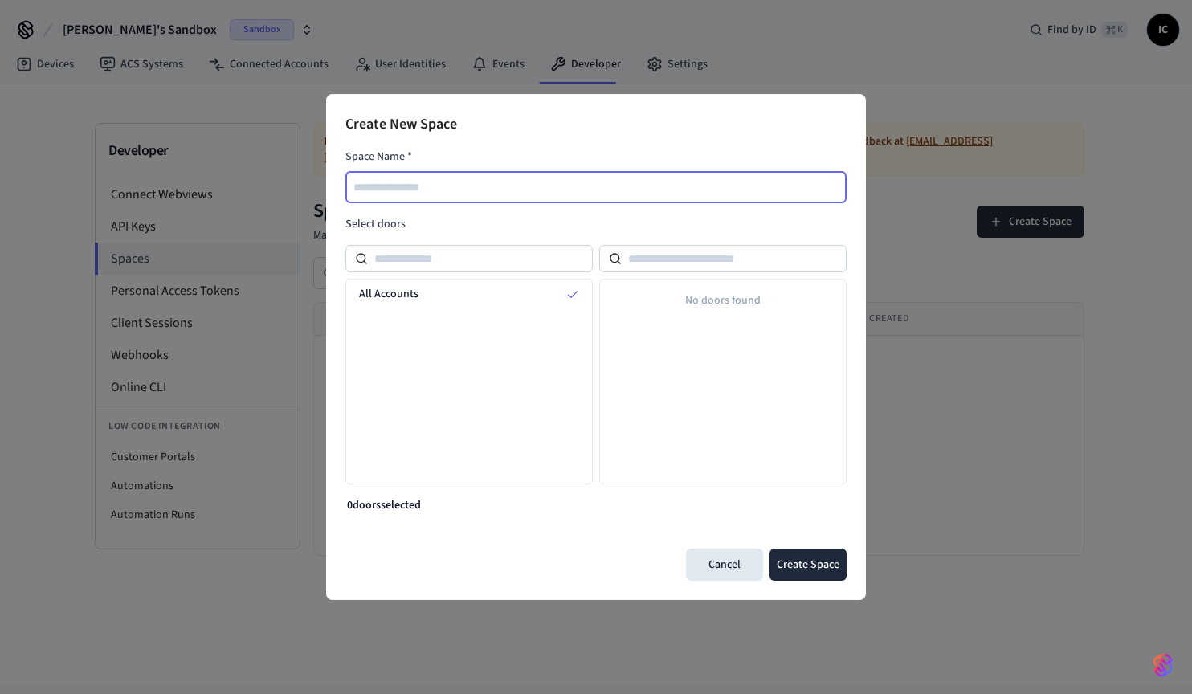
click at [462, 191] on input "text" at bounding box center [596, 186] width 499 height 19
type input "******"
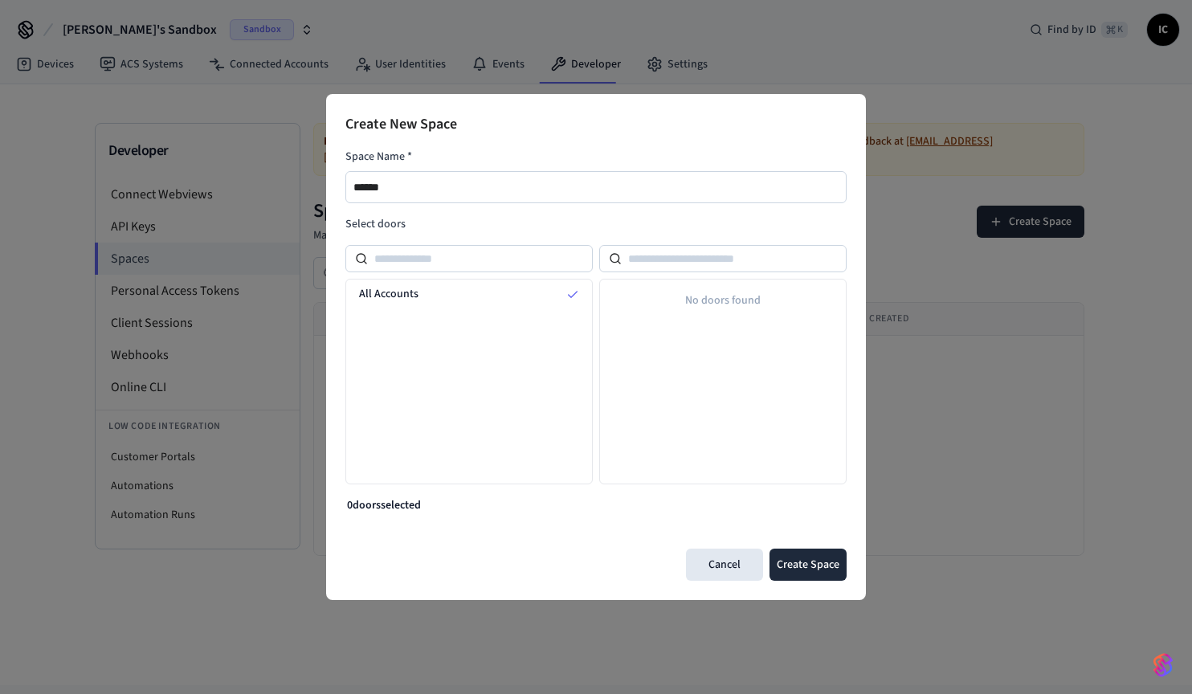
click at [776, 358] on div "No doors found" at bounding box center [722, 382] width 247 height 206
click at [812, 566] on button "Create Space" at bounding box center [807, 564] width 77 height 32
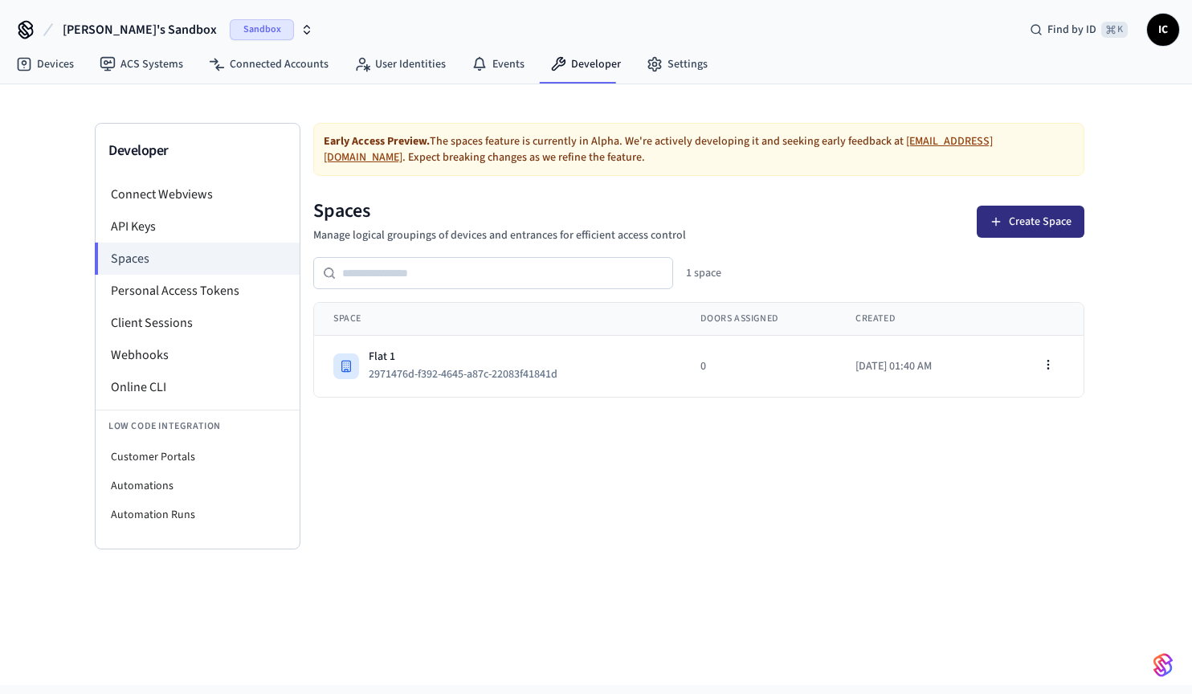
click at [1033, 207] on button "Create Space" at bounding box center [1030, 222] width 108 height 32
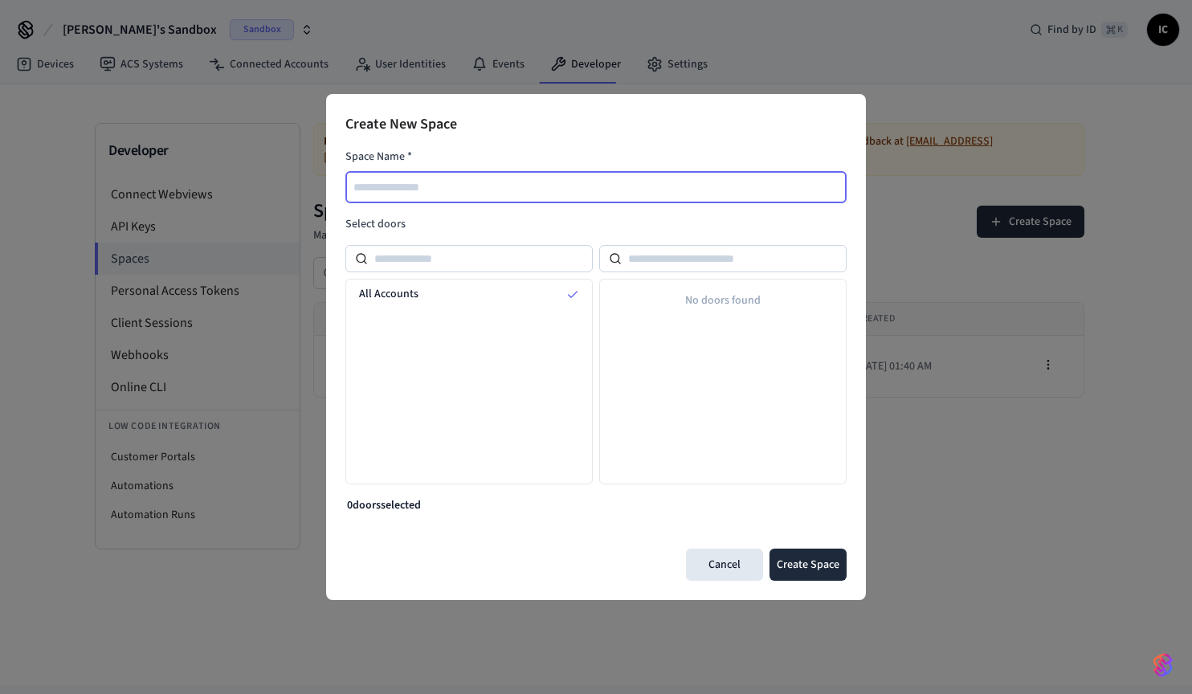
click at [472, 187] on input "text" at bounding box center [596, 186] width 499 height 19
type input "******"
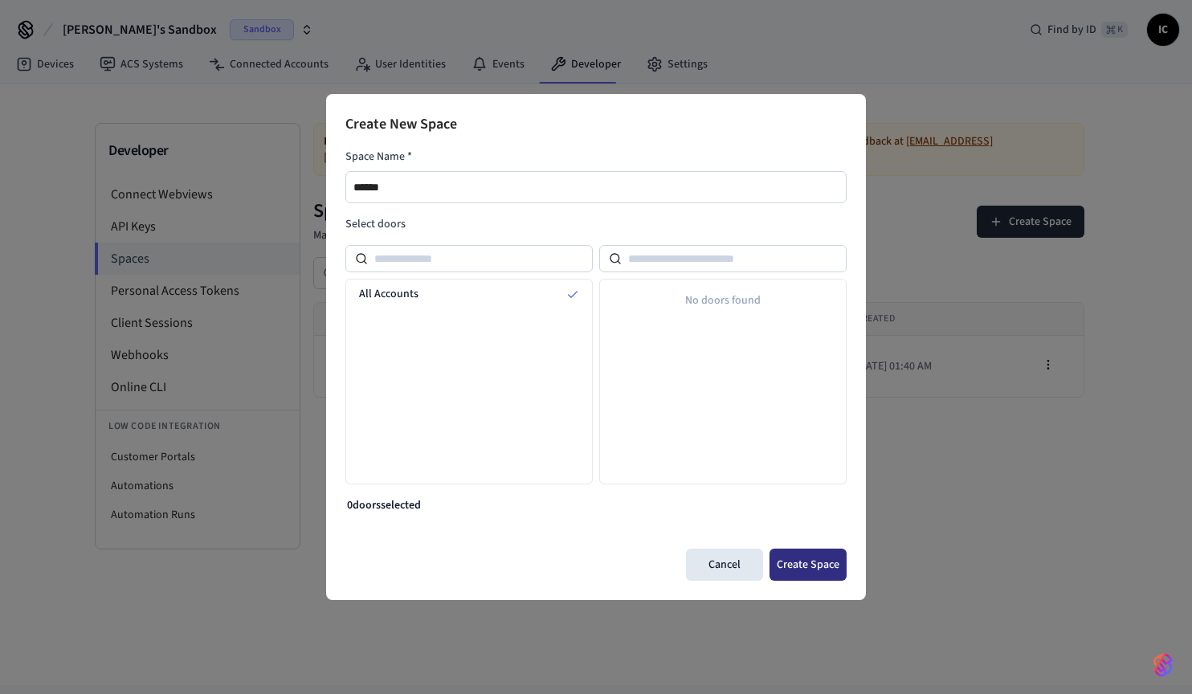
click at [821, 558] on button "Create Space" at bounding box center [807, 564] width 77 height 32
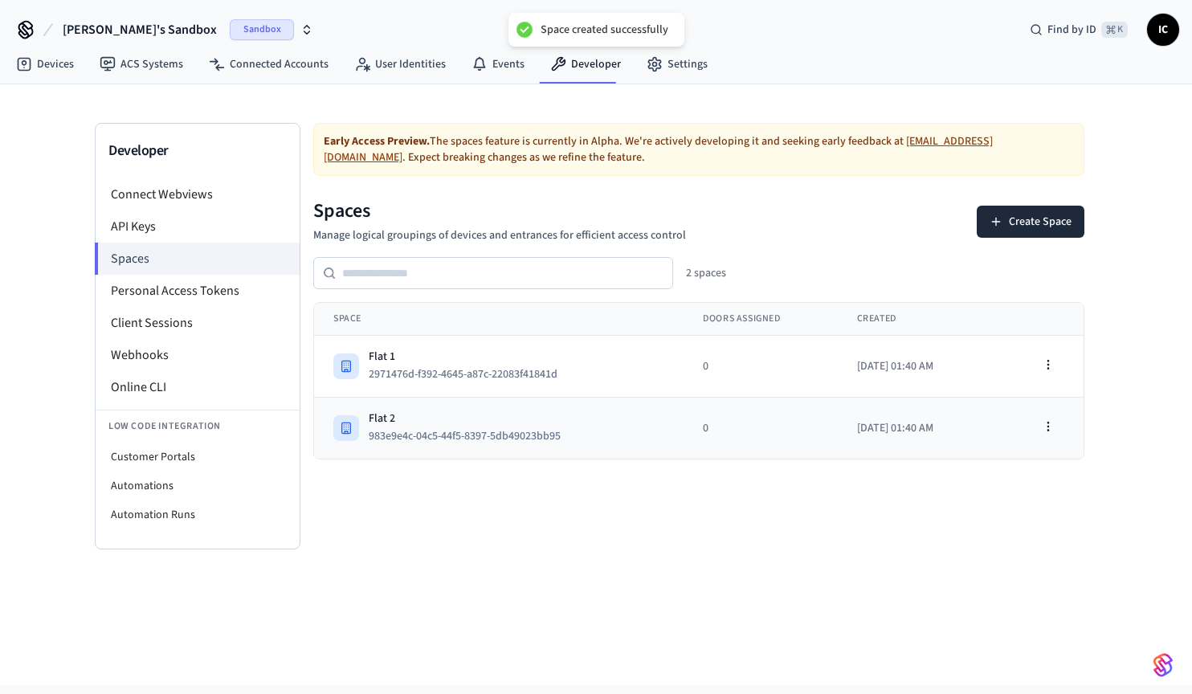
click at [460, 447] on td "Flat 2 983e9e4c-04c5-44f5-8397-5db49023bb95" at bounding box center [498, 428] width 369 height 62
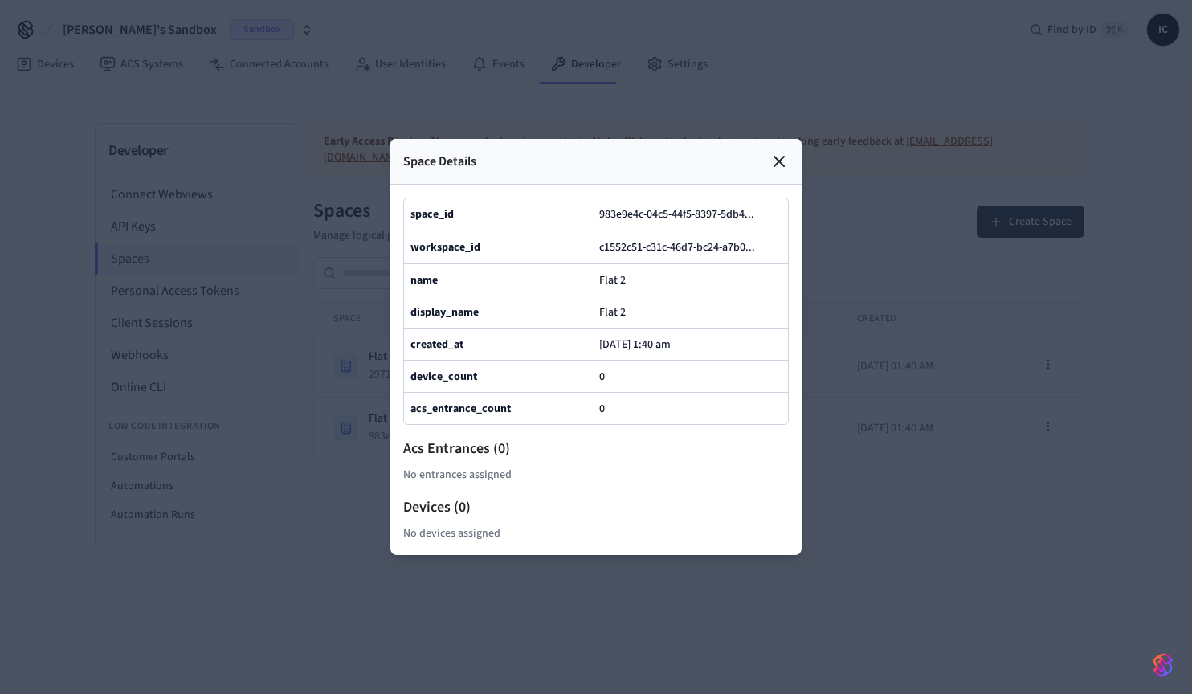
click at [462, 385] on b "device_count" at bounding box center [443, 377] width 67 height 16
click at [480, 417] on b "acs_entrance_count" at bounding box center [460, 409] width 100 height 16
click at [785, 152] on icon at bounding box center [778, 161] width 19 height 19
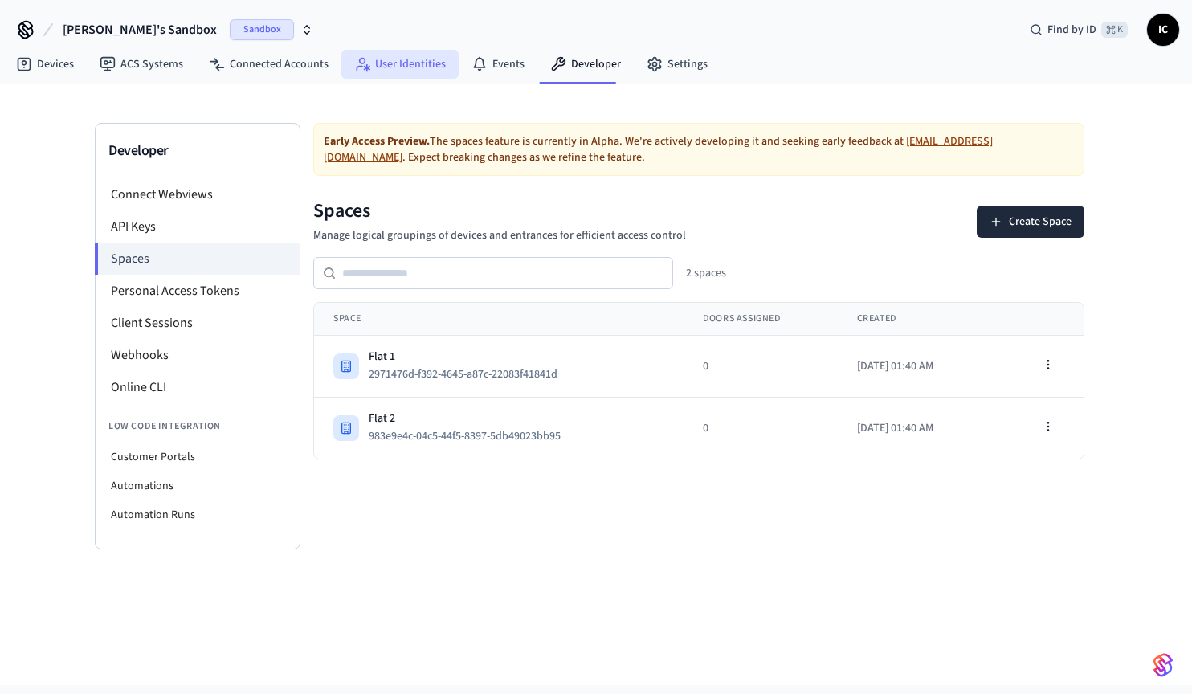
click at [390, 56] on link "User Identities" at bounding box center [399, 64] width 117 height 29
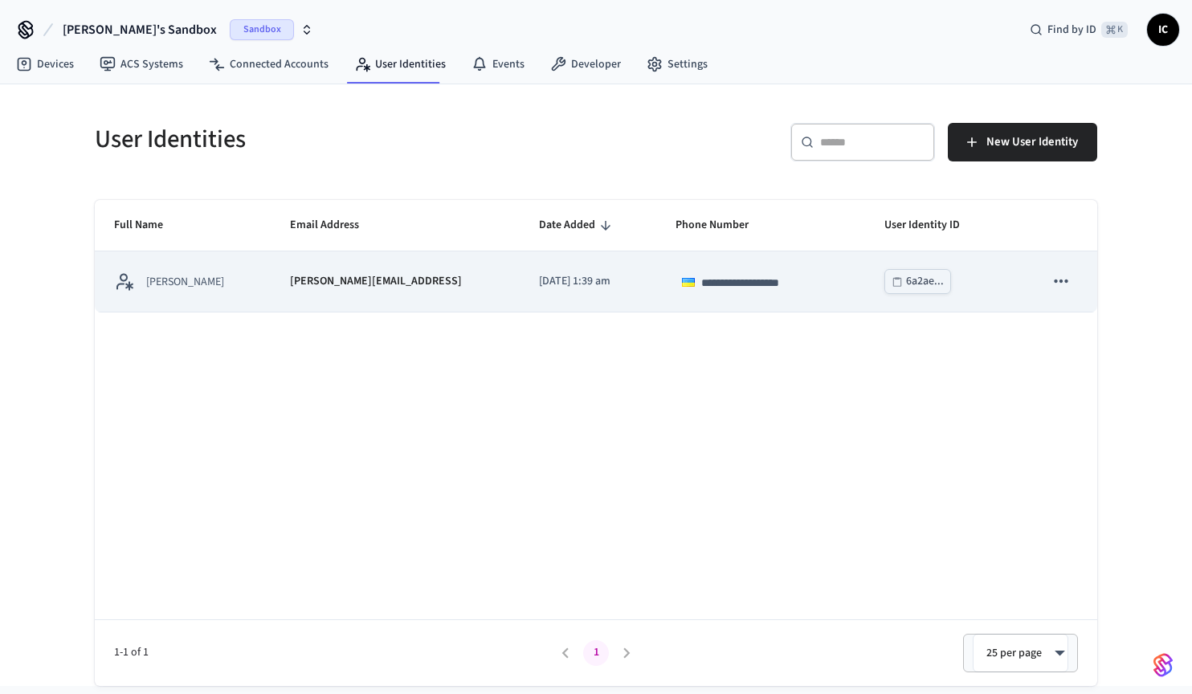
click at [1054, 278] on icon "sticky table" at bounding box center [1060, 281] width 21 height 21
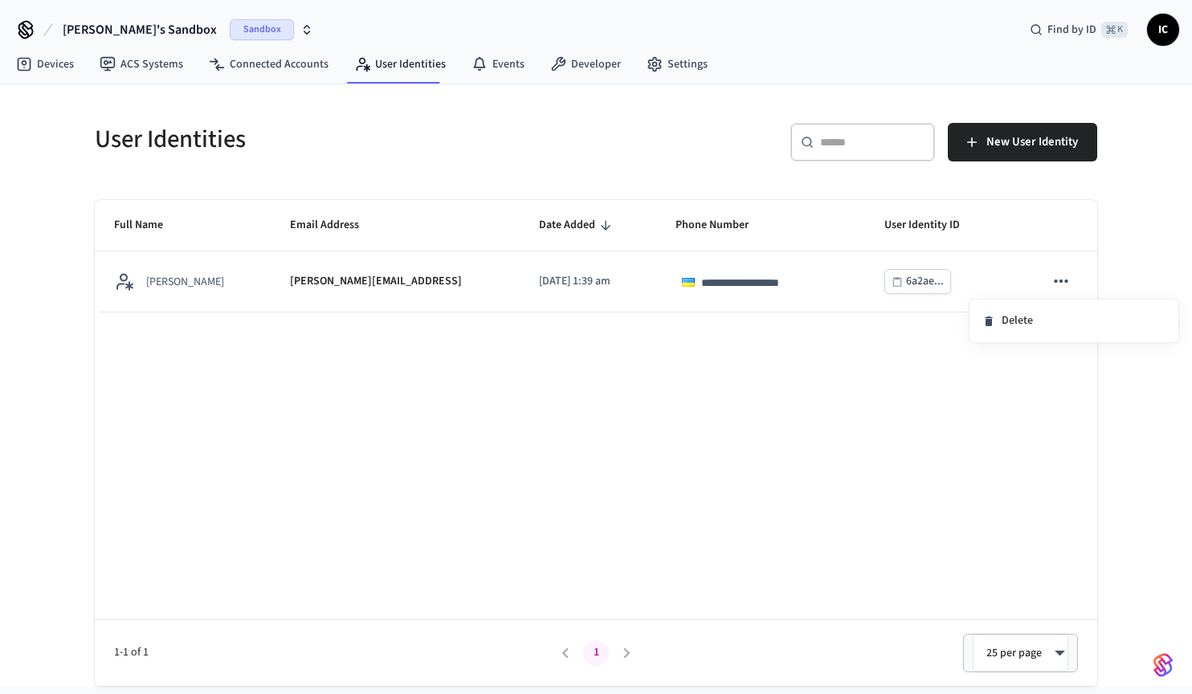
drag, startPoint x: 846, startPoint y: 430, endPoint x: 821, endPoint y: 420, distance: 25.9
click at [846, 430] on div at bounding box center [596, 347] width 1192 height 694
click at [251, 69] on link "Connected Accounts" at bounding box center [268, 64] width 145 height 29
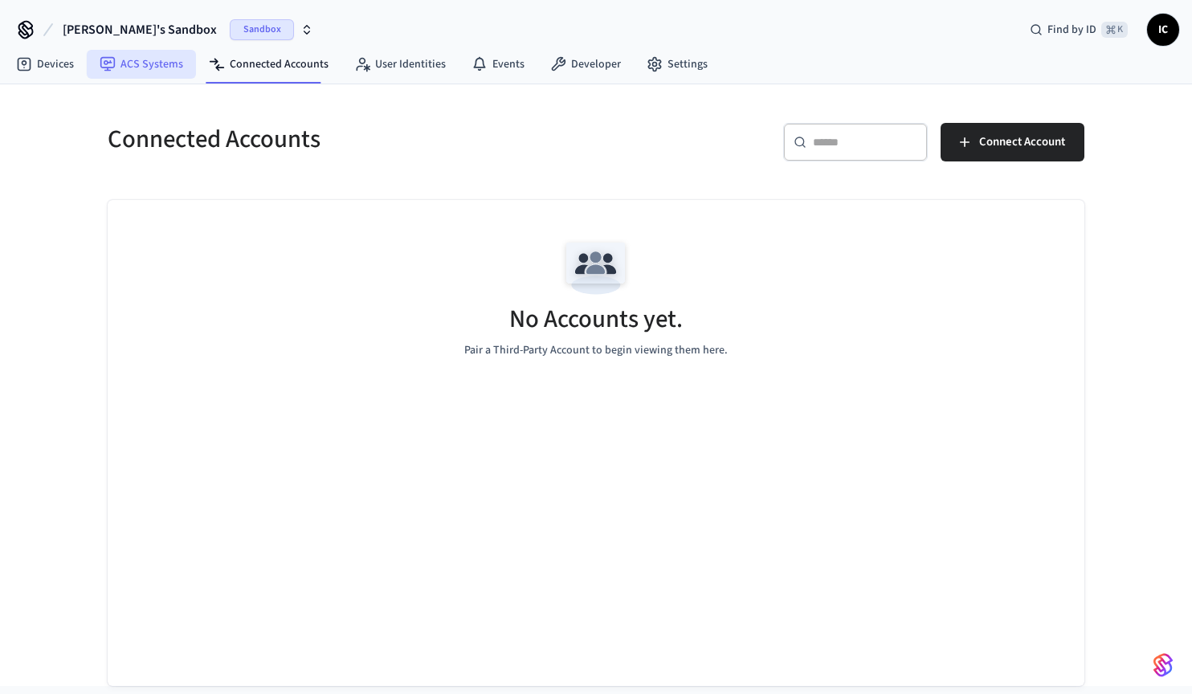
click at [189, 63] on link "ACS Systems" at bounding box center [141, 64] width 109 height 29
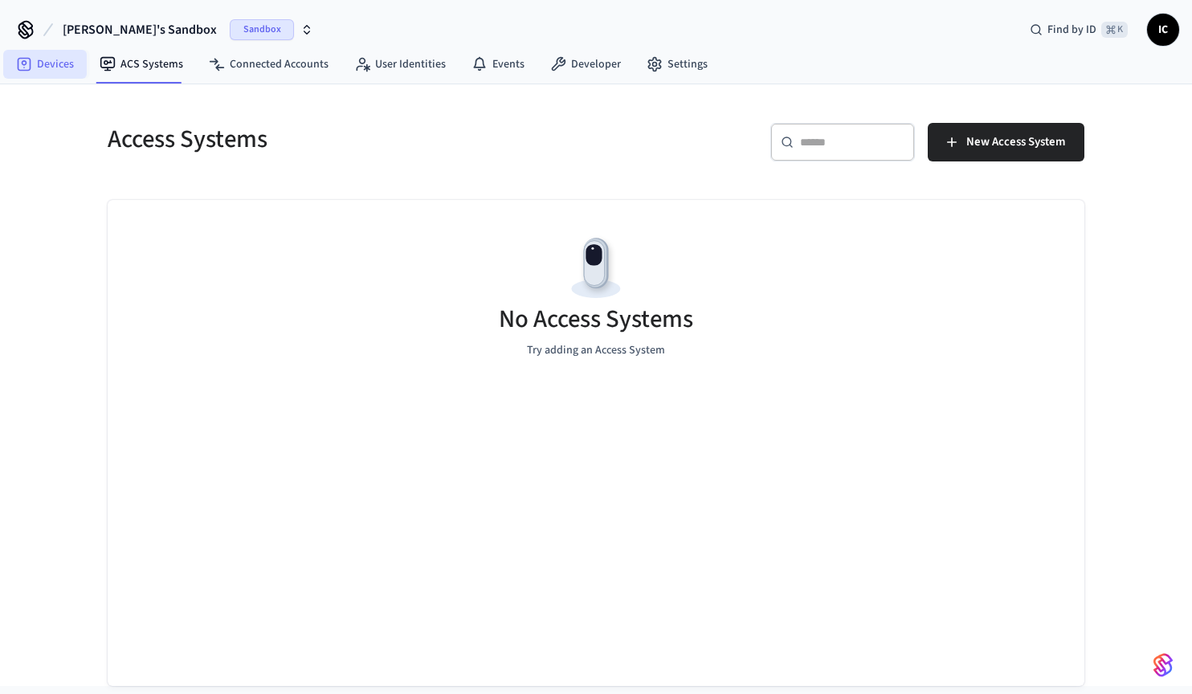
click at [59, 65] on link "Devices" at bounding box center [45, 64] width 84 height 29
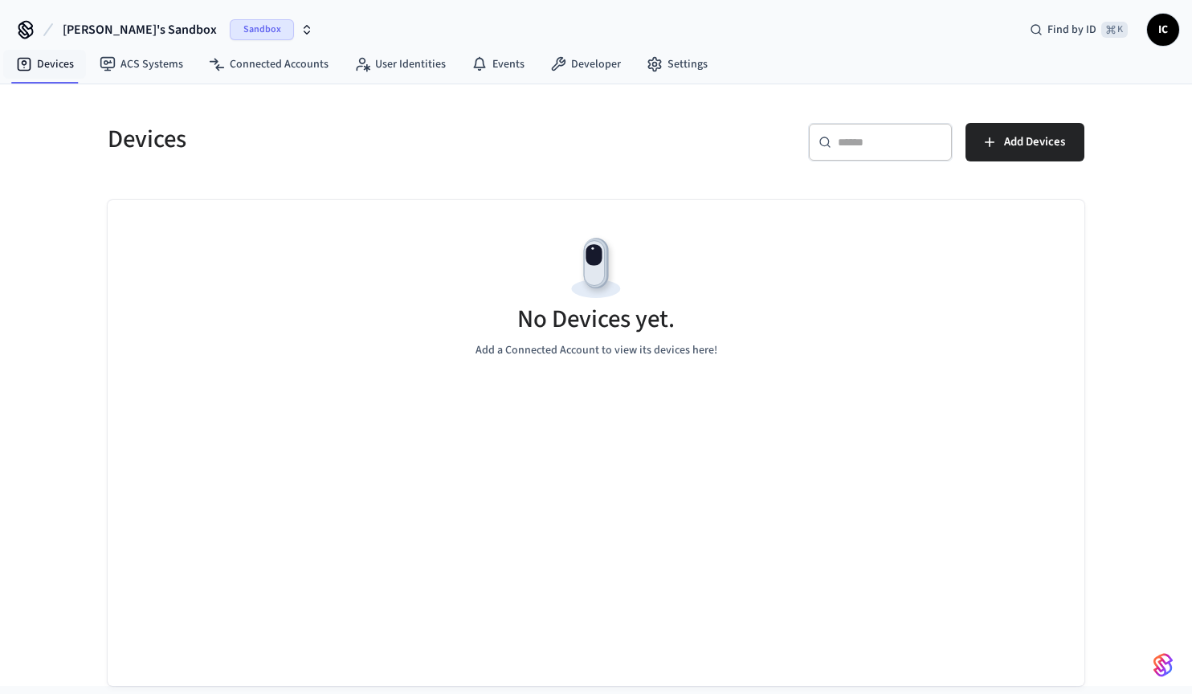
click at [732, 361] on div "No Devices yet. Add a Connected Account to view its devices here!" at bounding box center [596, 295] width 976 height 191
click at [1012, 145] on span "Add Devices" at bounding box center [1034, 142] width 61 height 21
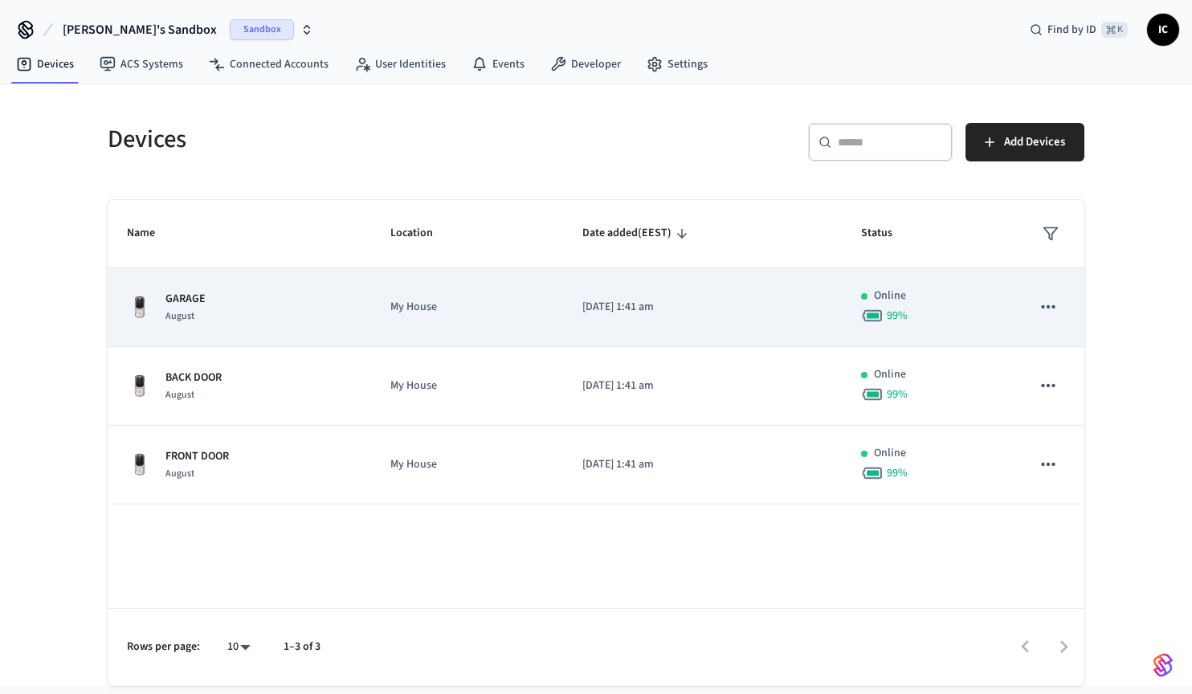
click at [1048, 304] on icon "sticky table" at bounding box center [1047, 306] width 21 height 21
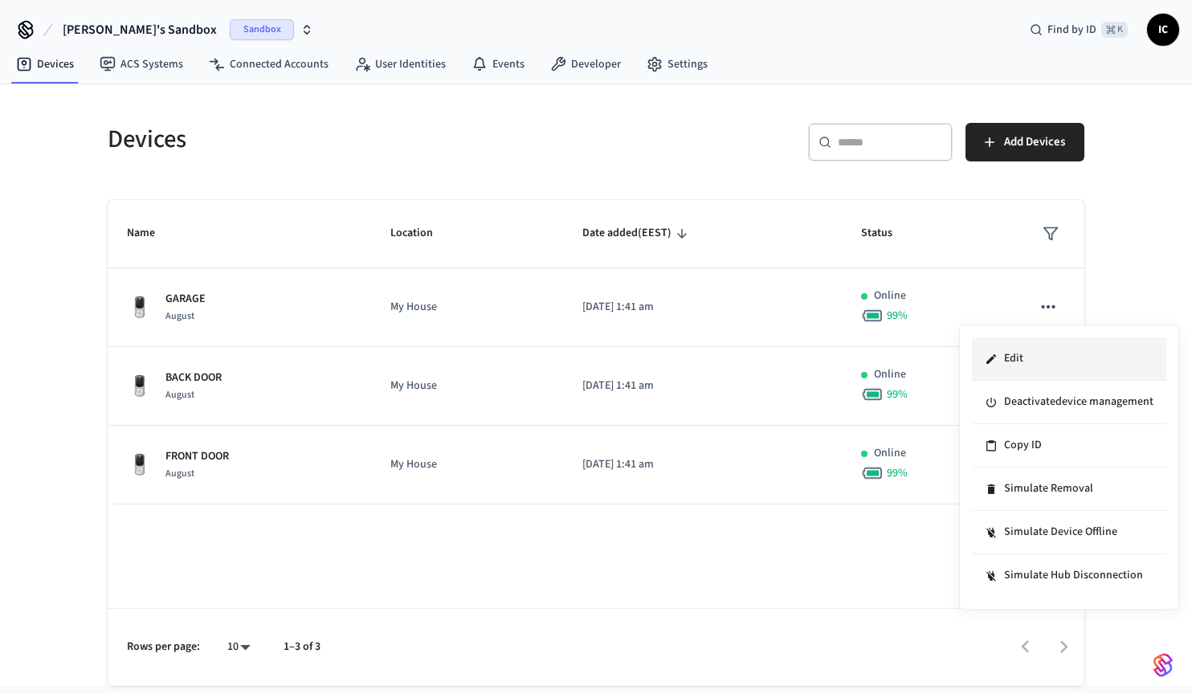
click at [1037, 358] on li "Edit" at bounding box center [1069, 358] width 194 height 43
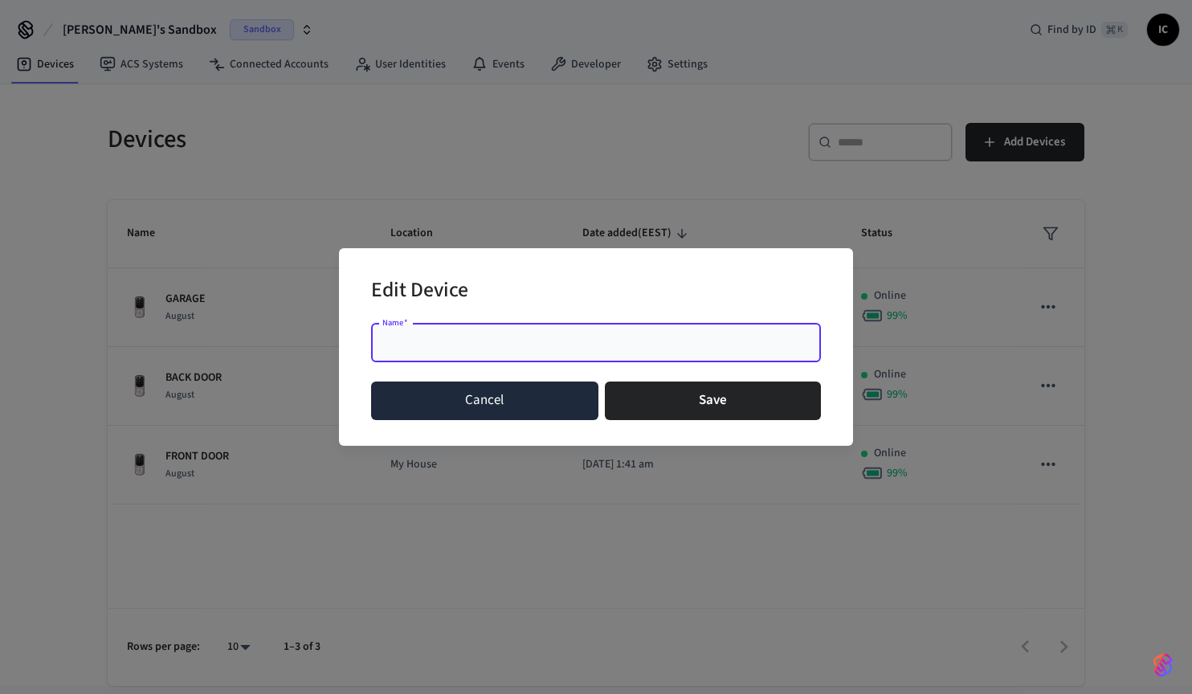
click at [532, 403] on button "Cancel" at bounding box center [484, 400] width 227 height 39
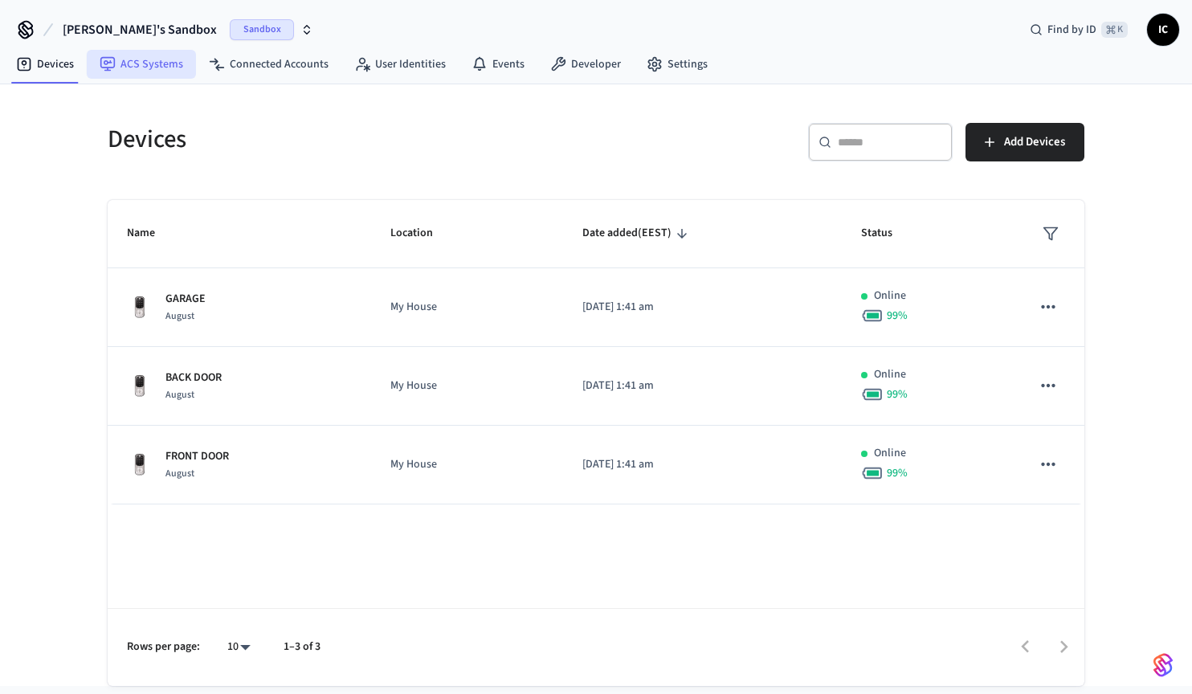
click at [126, 62] on link "ACS Systems" at bounding box center [141, 64] width 109 height 29
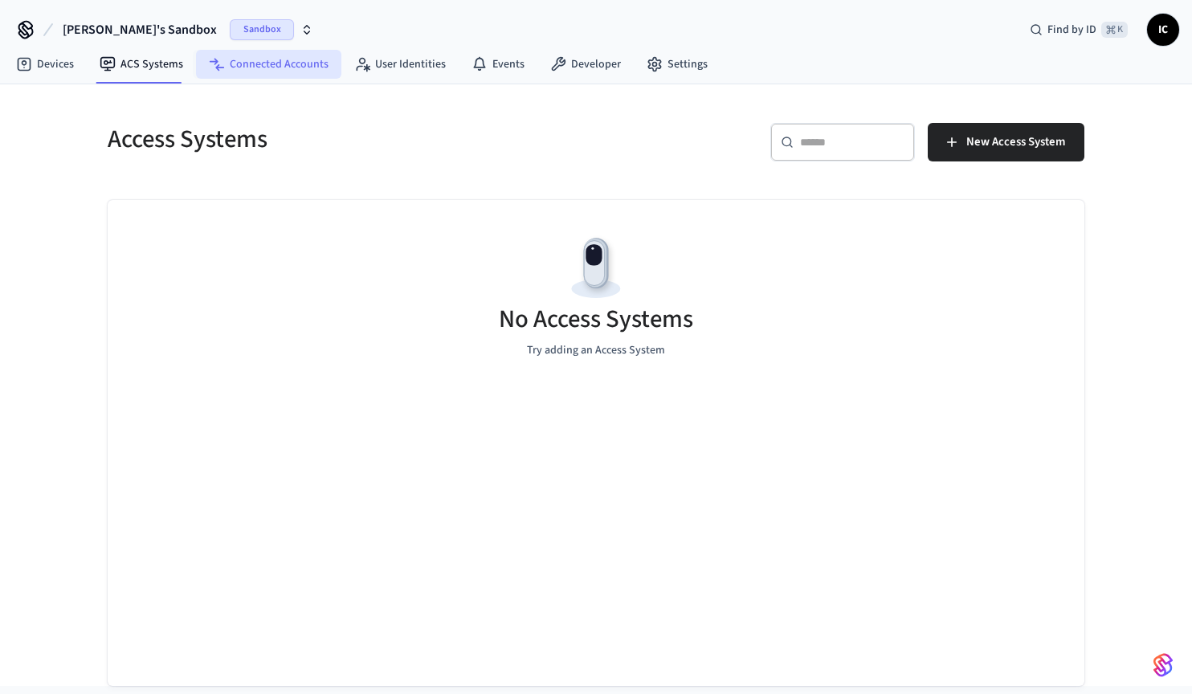
click at [262, 62] on link "Connected Accounts" at bounding box center [268, 64] width 145 height 29
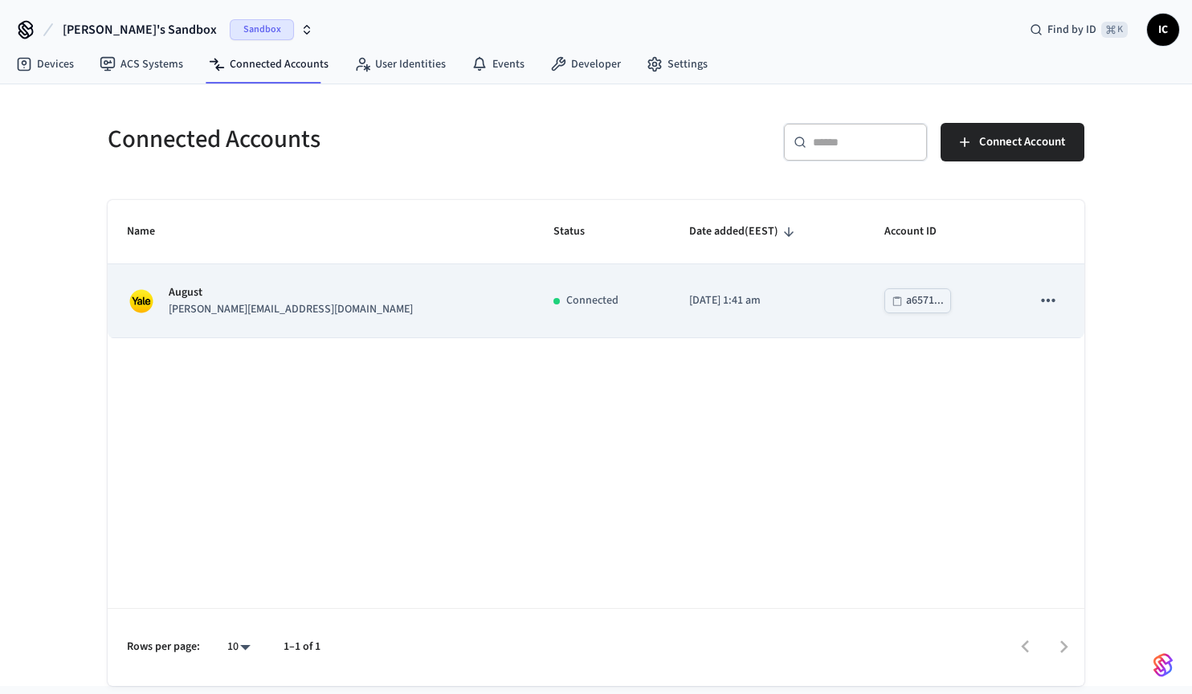
click at [1052, 300] on icon "sticky table" at bounding box center [1048, 300] width 14 height 3
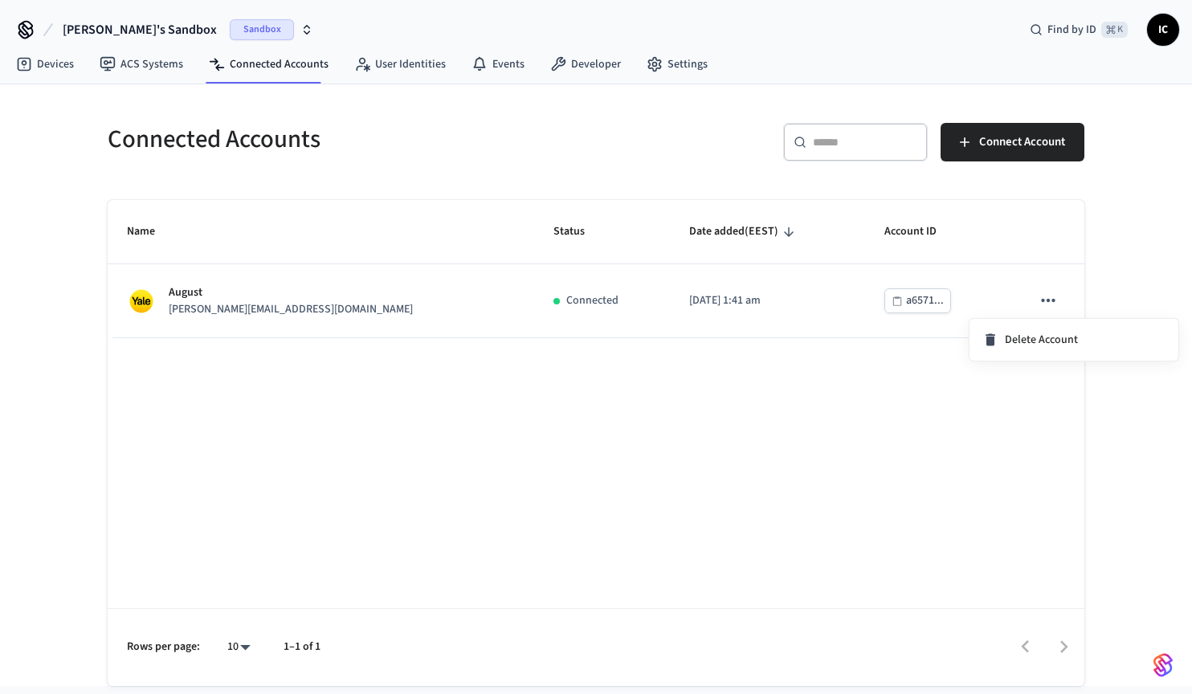
click at [775, 446] on div at bounding box center [596, 347] width 1192 height 694
click at [410, 57] on link "User Identities" at bounding box center [399, 64] width 117 height 29
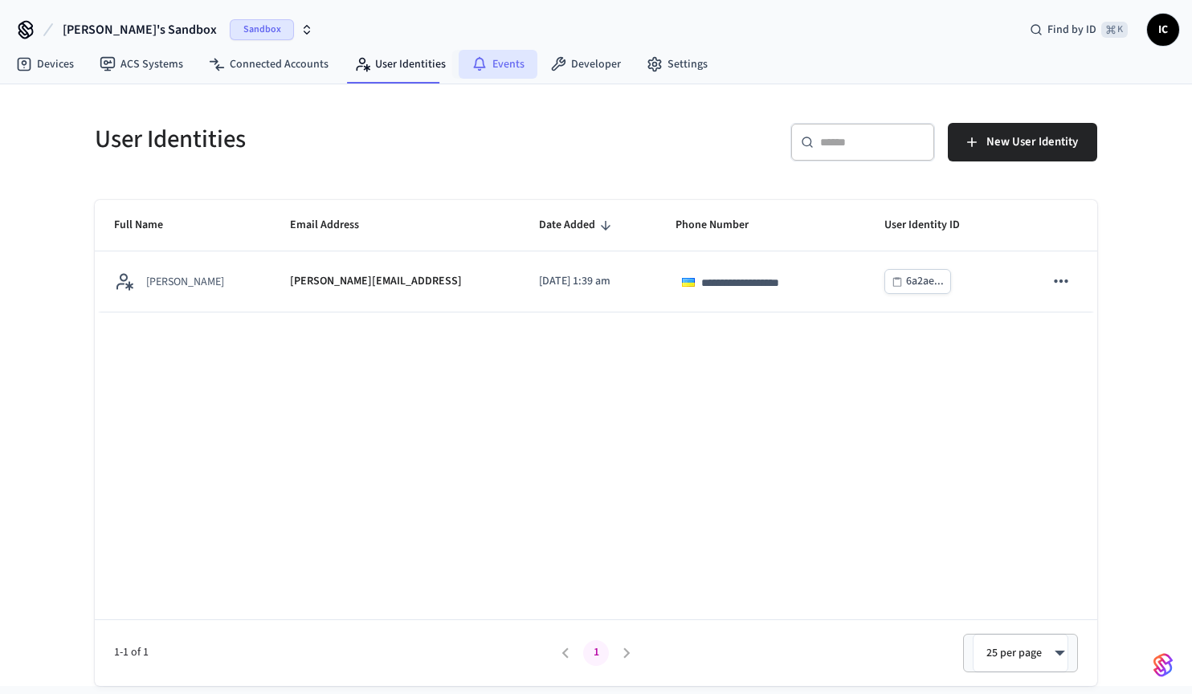
click at [507, 61] on link "Events" at bounding box center [497, 64] width 79 height 29
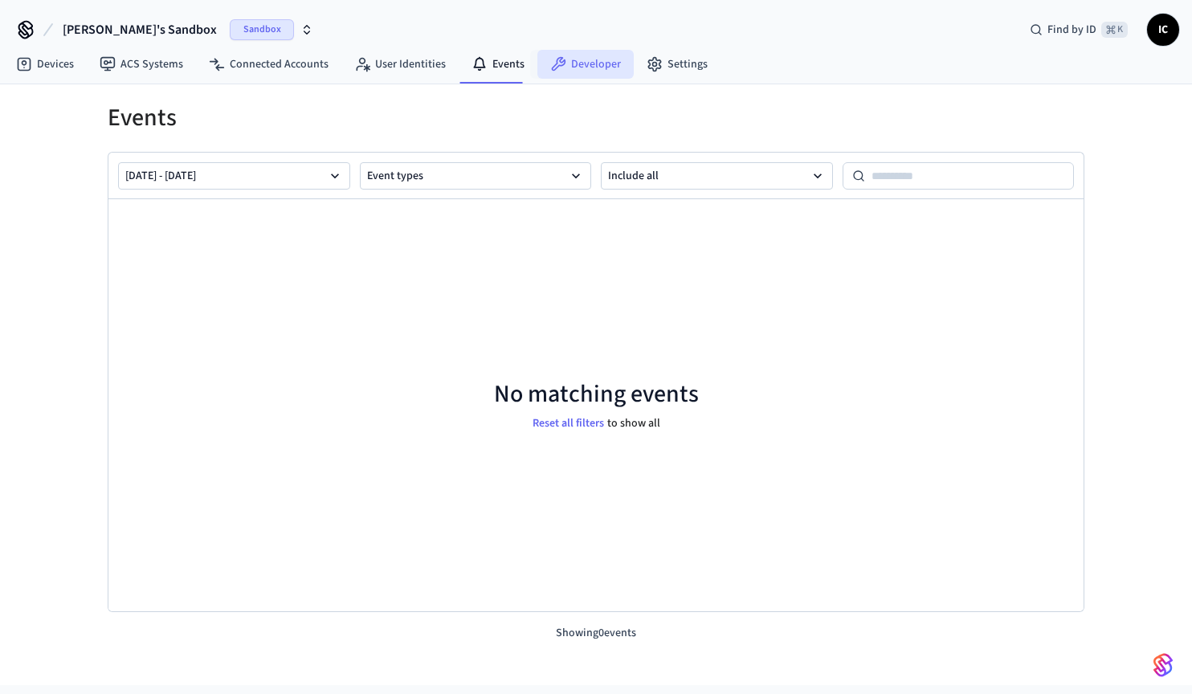
click at [586, 66] on link "Developer" at bounding box center [585, 64] width 96 height 29
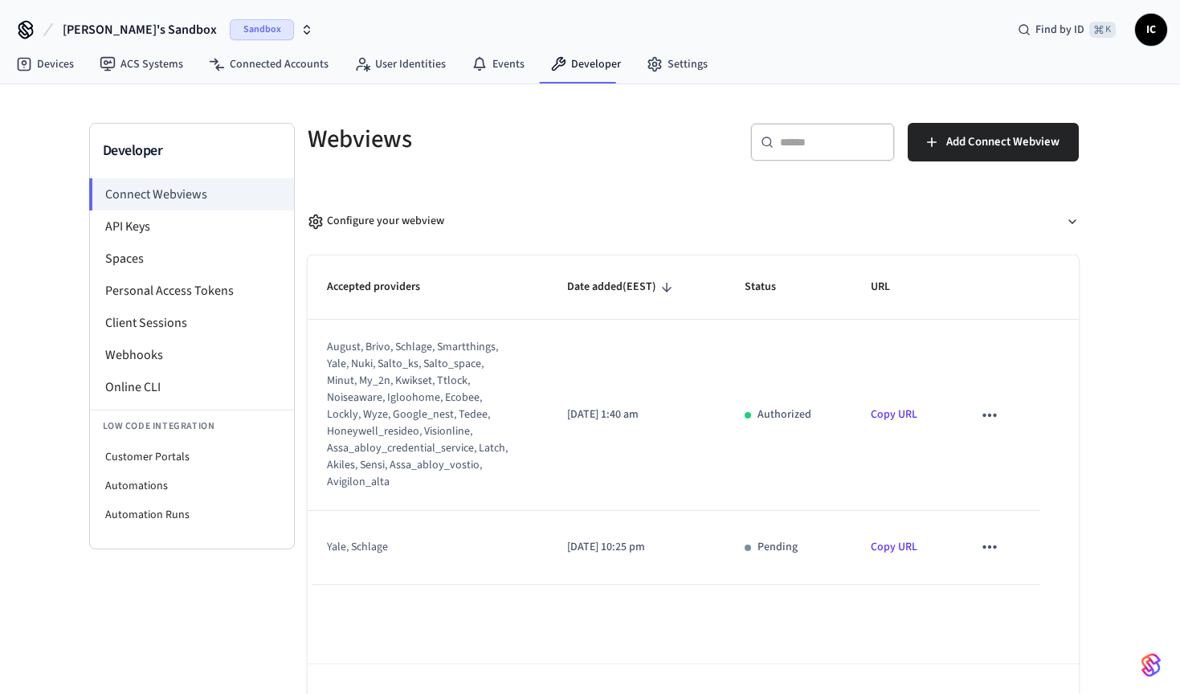
click at [989, 545] on icon "sticky table" at bounding box center [989, 546] width 14 height 3
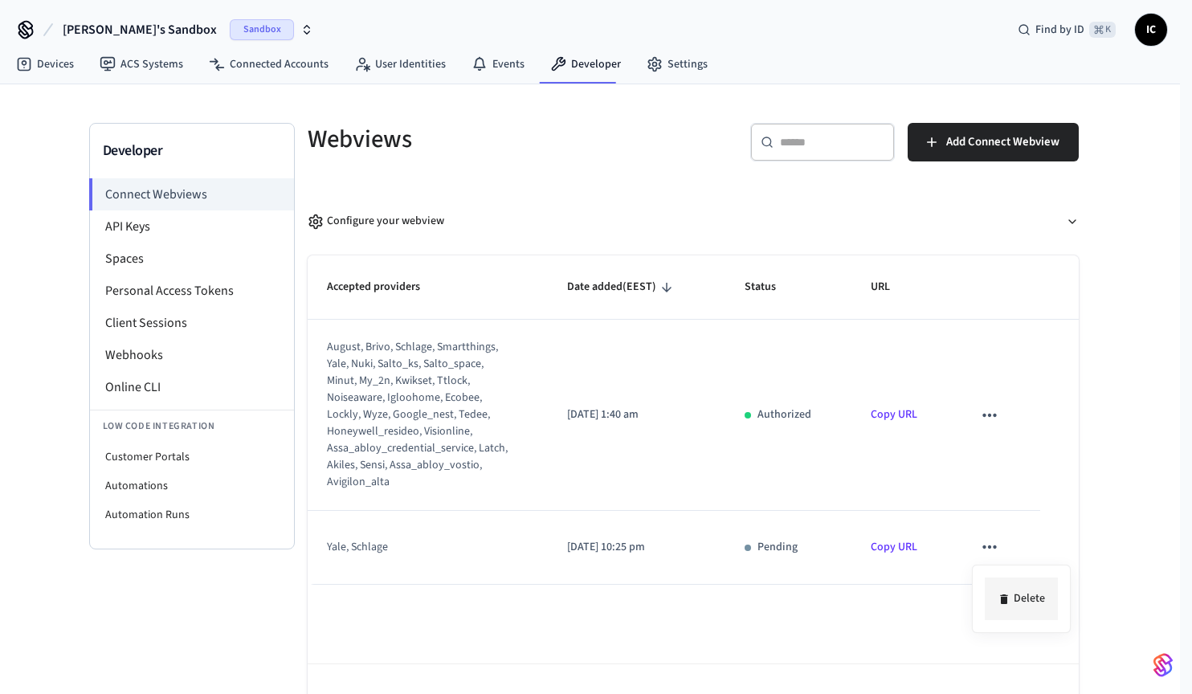
click at [1031, 600] on li "Delete" at bounding box center [1020, 598] width 73 height 43
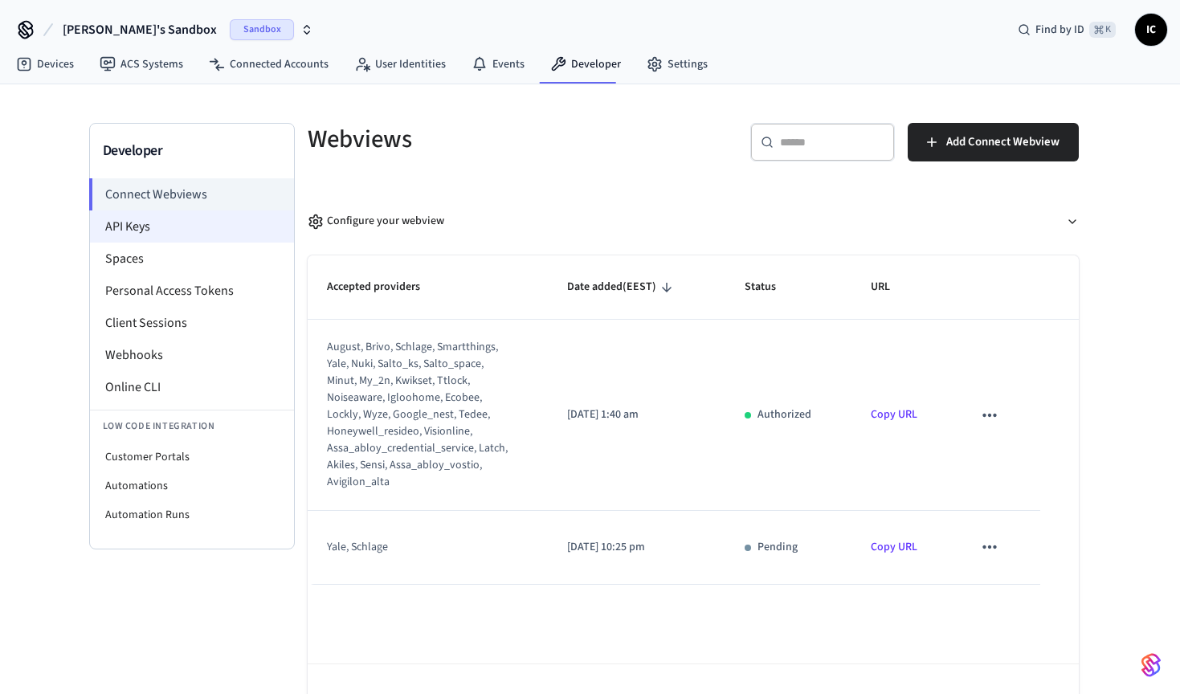
click at [156, 235] on li "API Keys" at bounding box center [192, 226] width 204 height 32
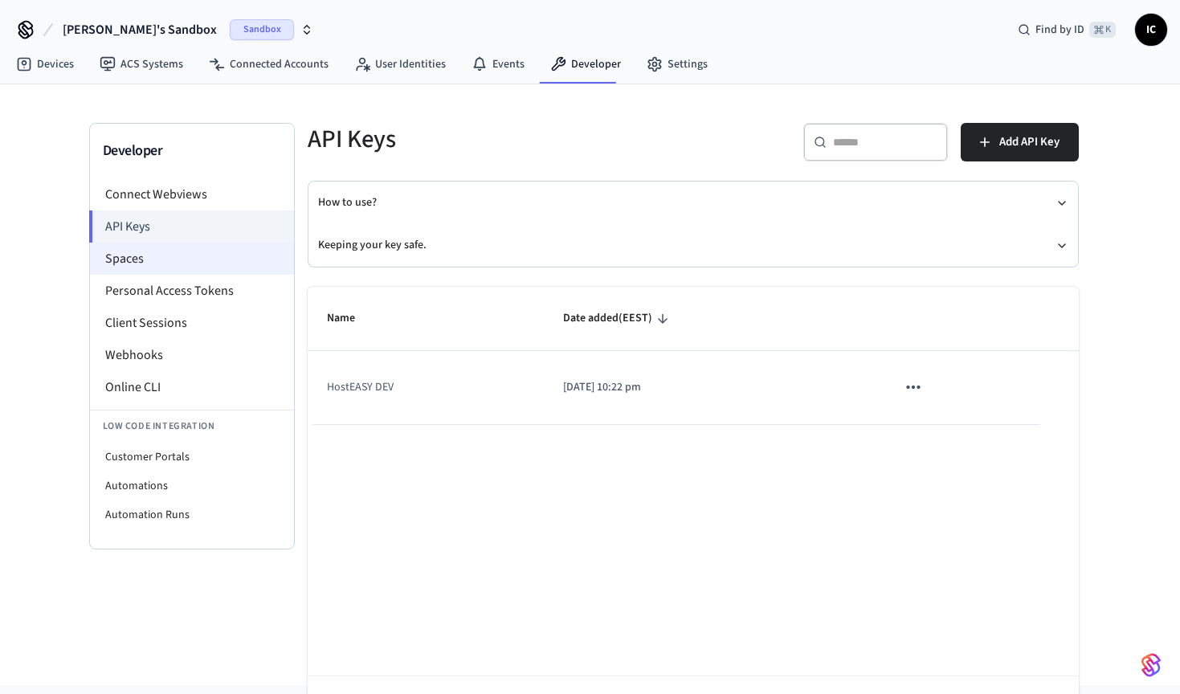
click at [156, 251] on li "Spaces" at bounding box center [192, 258] width 204 height 32
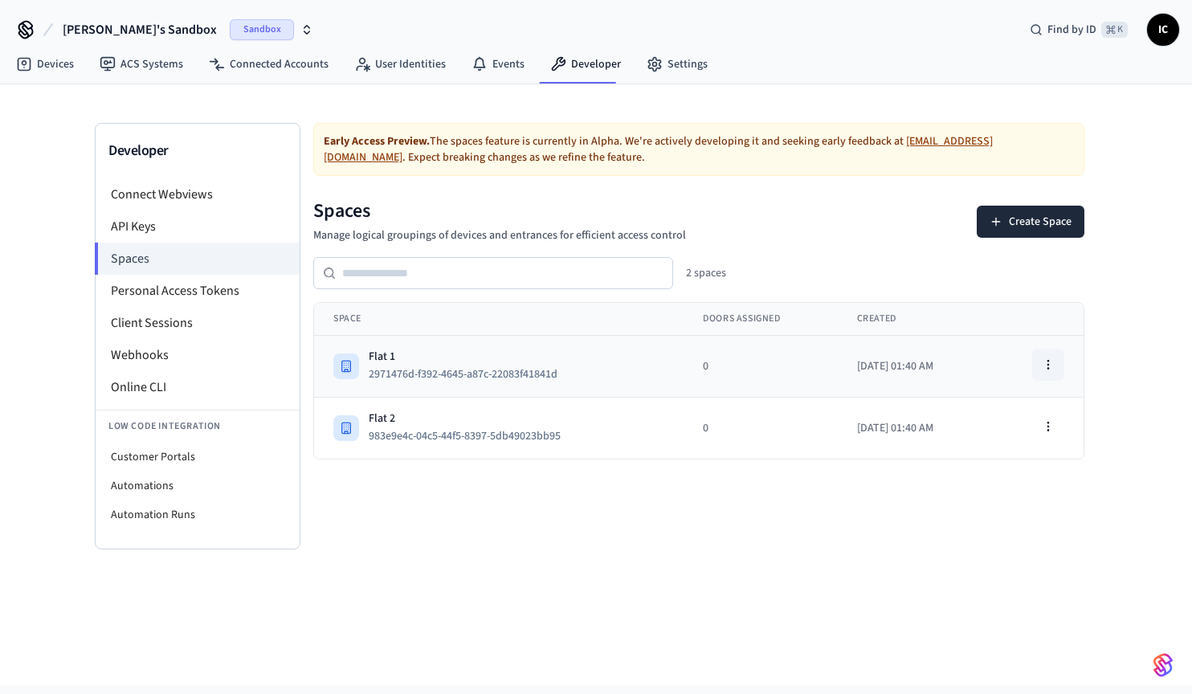
click at [1049, 363] on icon "button" at bounding box center [1047, 364] width 13 height 13
click at [533, 373] on button "2971476d-f392-4645-a87c-22083f41841d" at bounding box center [469, 374] width 208 height 19
click at [636, 370] on div "Flat 1 2971476d-f392-4645-a87c-22083f41841d" at bounding box center [498, 365] width 331 height 35
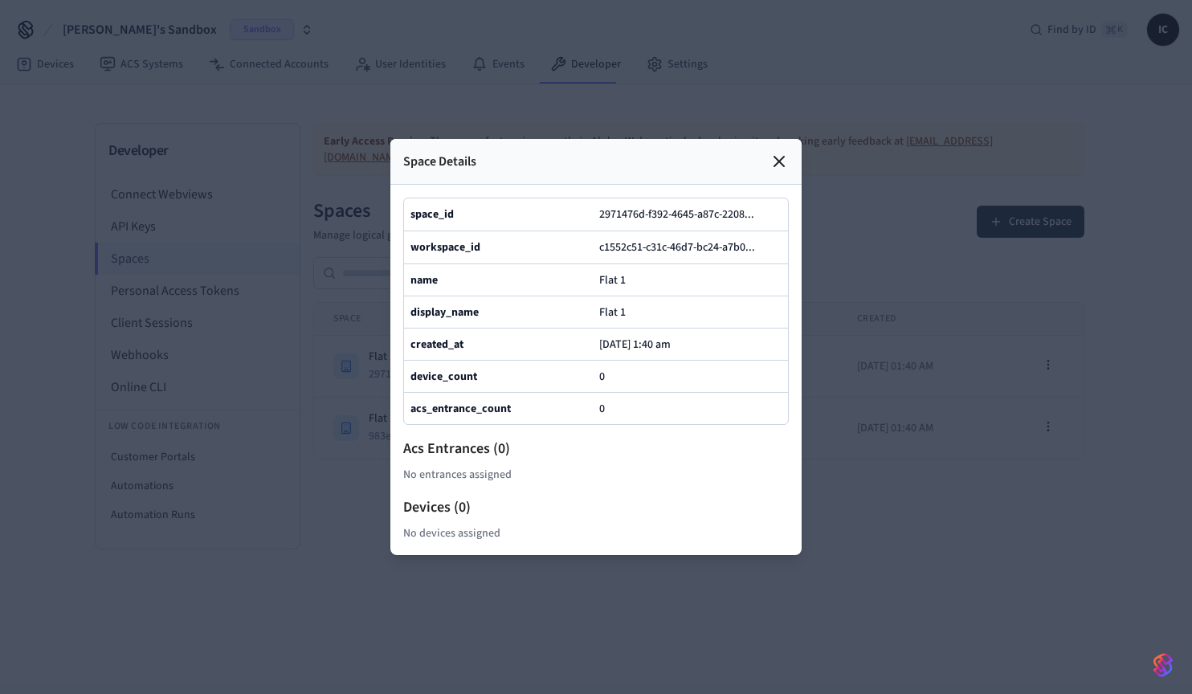
click at [777, 157] on icon at bounding box center [779, 162] width 10 height 10
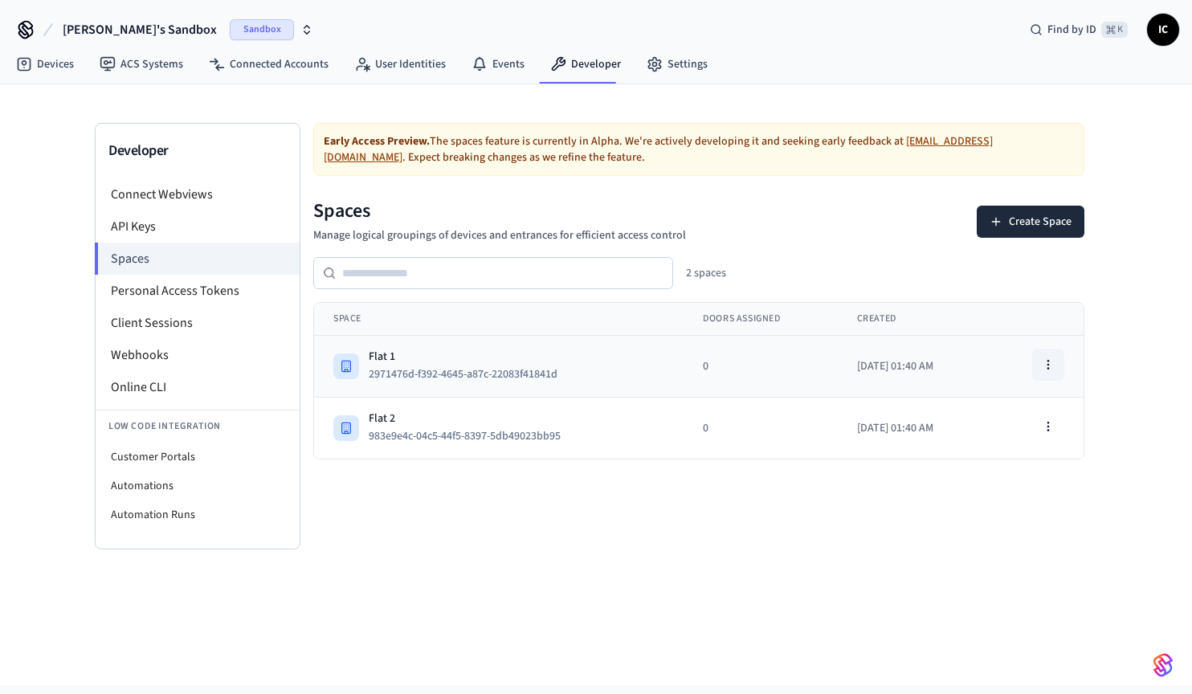
click at [1049, 363] on icon "button" at bounding box center [1047, 364] width 13 height 13
click at [1029, 419] on div "Edit Space" at bounding box center [1006, 427] width 108 height 26
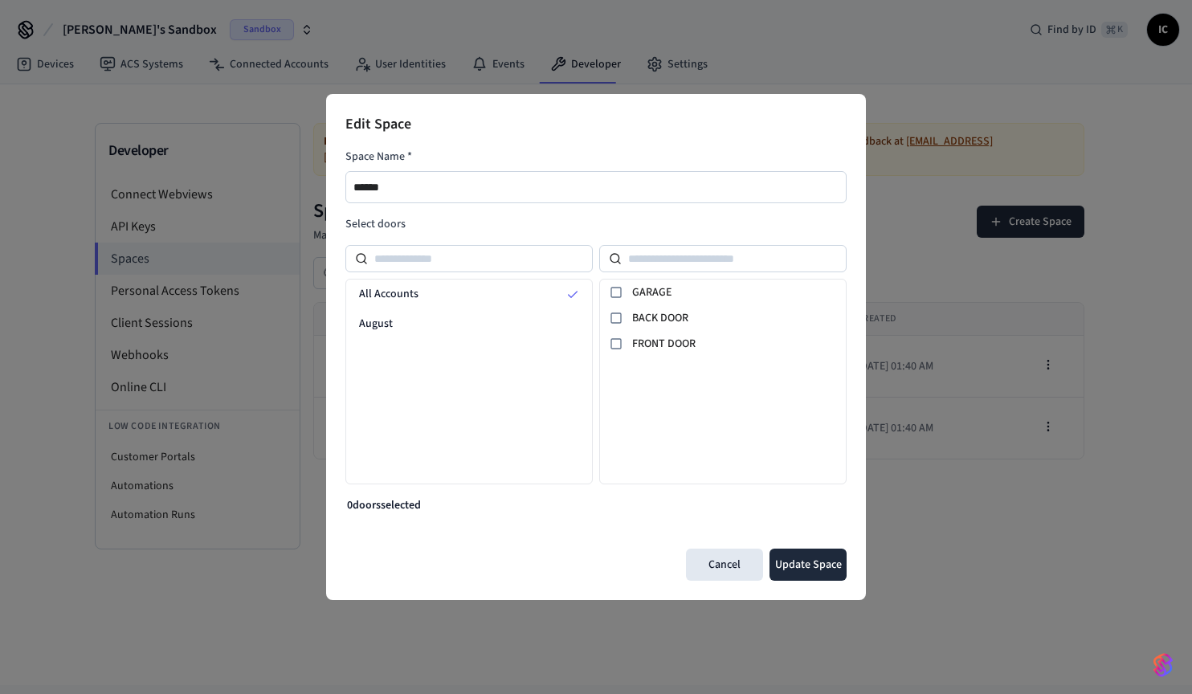
click at [551, 397] on div "All Accounts August" at bounding box center [468, 382] width 247 height 206
click at [413, 320] on div "August" at bounding box center [469, 324] width 246 height 30
click at [616, 294] on icon at bounding box center [615, 292] width 13 height 13
click at [621, 320] on rect at bounding box center [616, 318] width 10 height 10
click at [833, 567] on button "Update Space" at bounding box center [807, 564] width 77 height 32
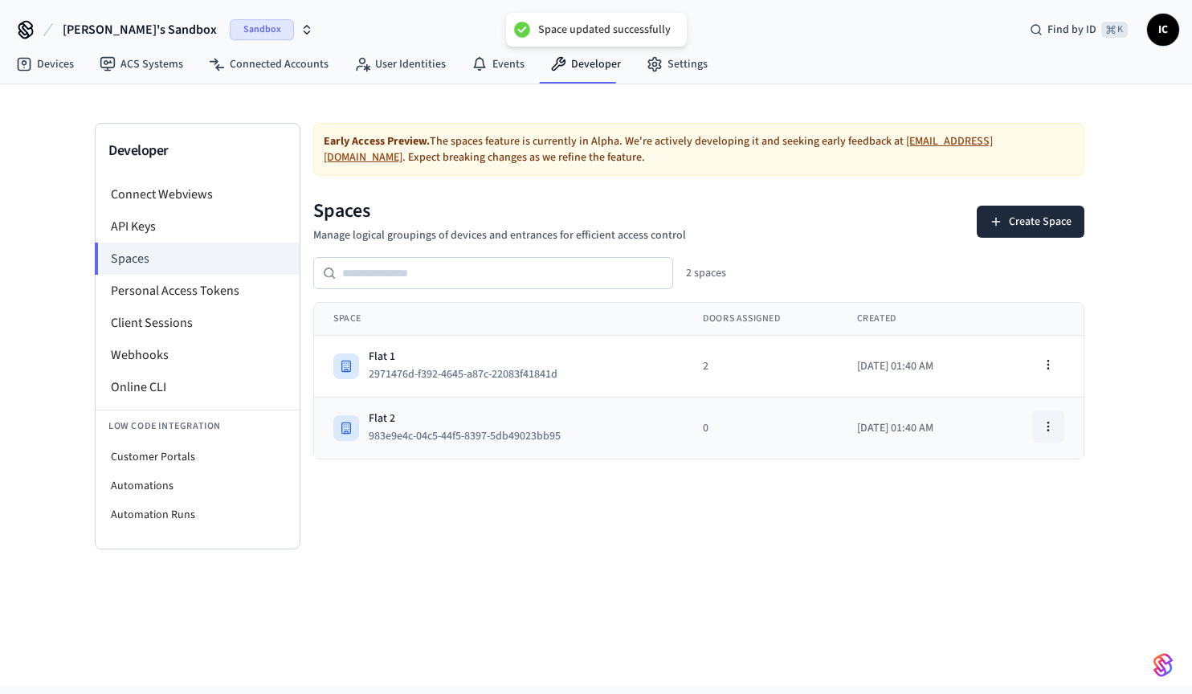
click at [1052, 423] on icon "button" at bounding box center [1047, 426] width 13 height 13
click at [1027, 488] on div "Edit Space" at bounding box center [1006, 488] width 108 height 26
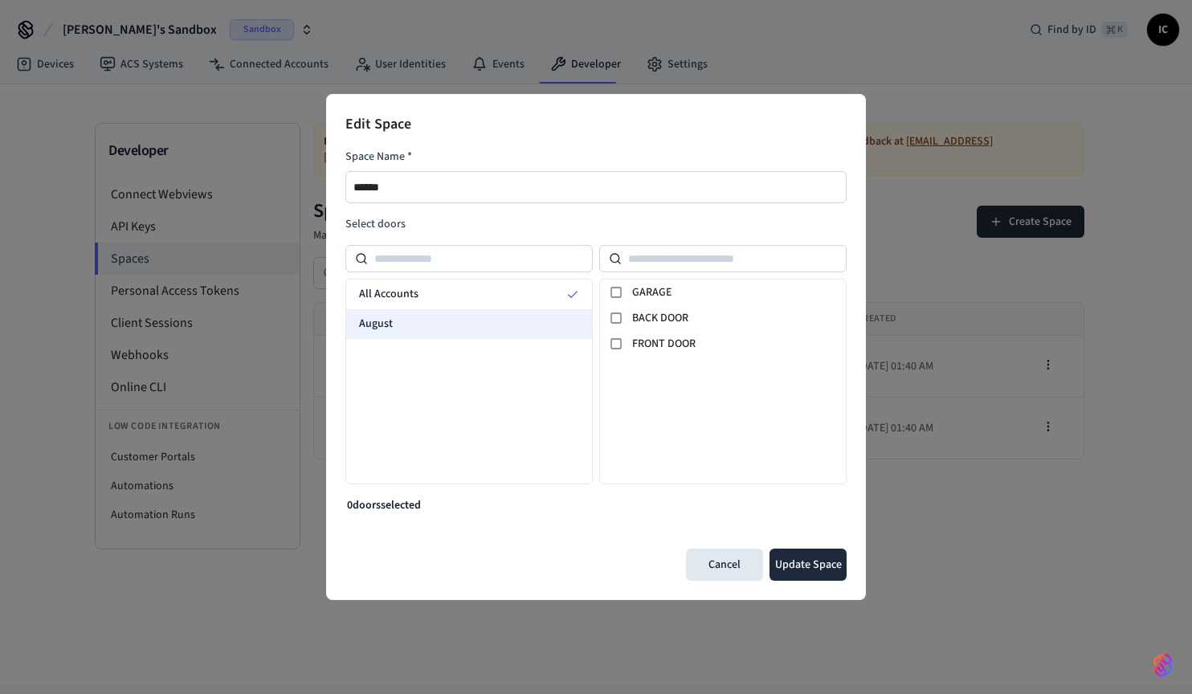
click at [434, 324] on div "August" at bounding box center [469, 324] width 246 height 30
click at [625, 312] on div at bounding box center [615, 317] width 19 height 19
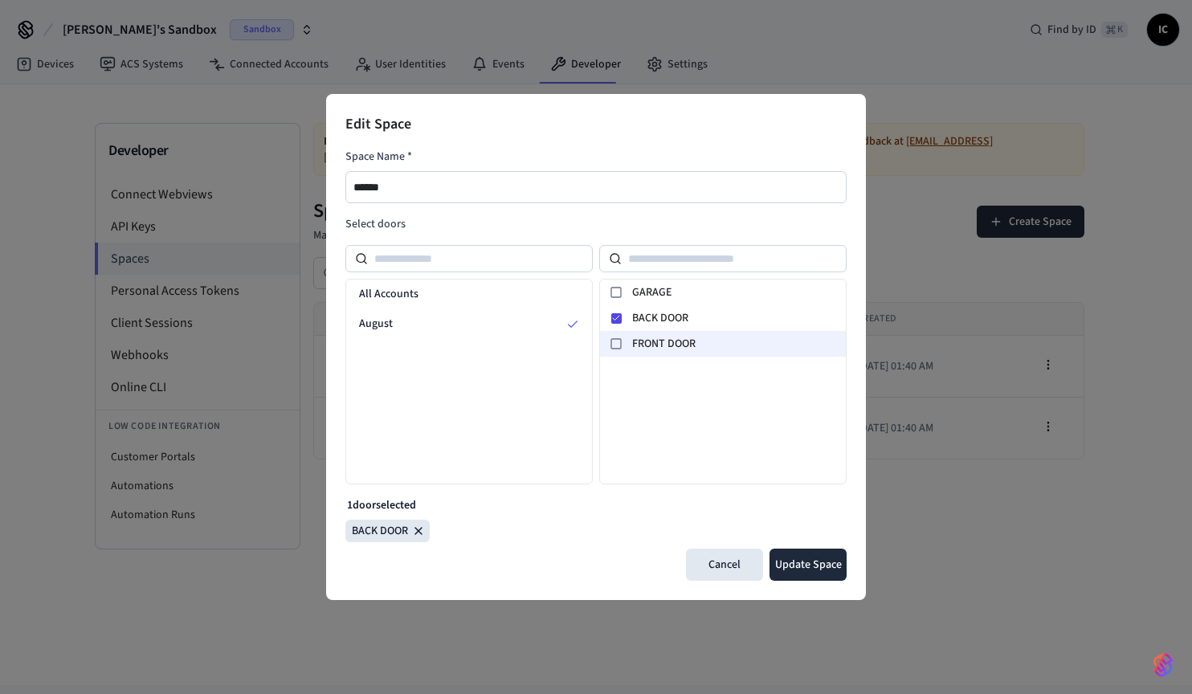
click at [625, 340] on div at bounding box center [615, 343] width 19 height 19
click at [625, 319] on div at bounding box center [615, 317] width 19 height 19
click at [629, 343] on div "FRONT DOOR" at bounding box center [723, 344] width 246 height 26
click at [644, 351] on span "FRONT DOOR" at bounding box center [735, 344] width 207 height 17
click at [827, 569] on button "Update Space" at bounding box center [807, 564] width 77 height 32
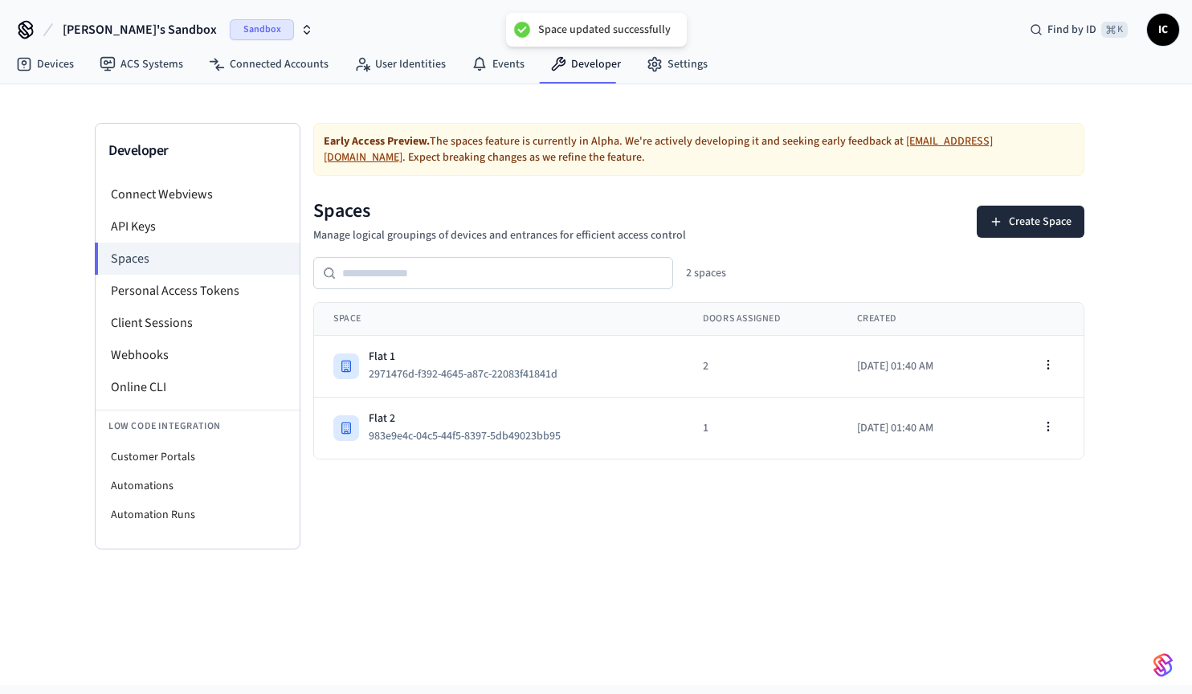
click at [939, 569] on div "Developer Connect Webviews API Keys Spaces Personal Access Tokens Client Sessio…" at bounding box center [596, 384] width 1192 height 601
click at [138, 59] on link "ACS Systems" at bounding box center [141, 64] width 109 height 29
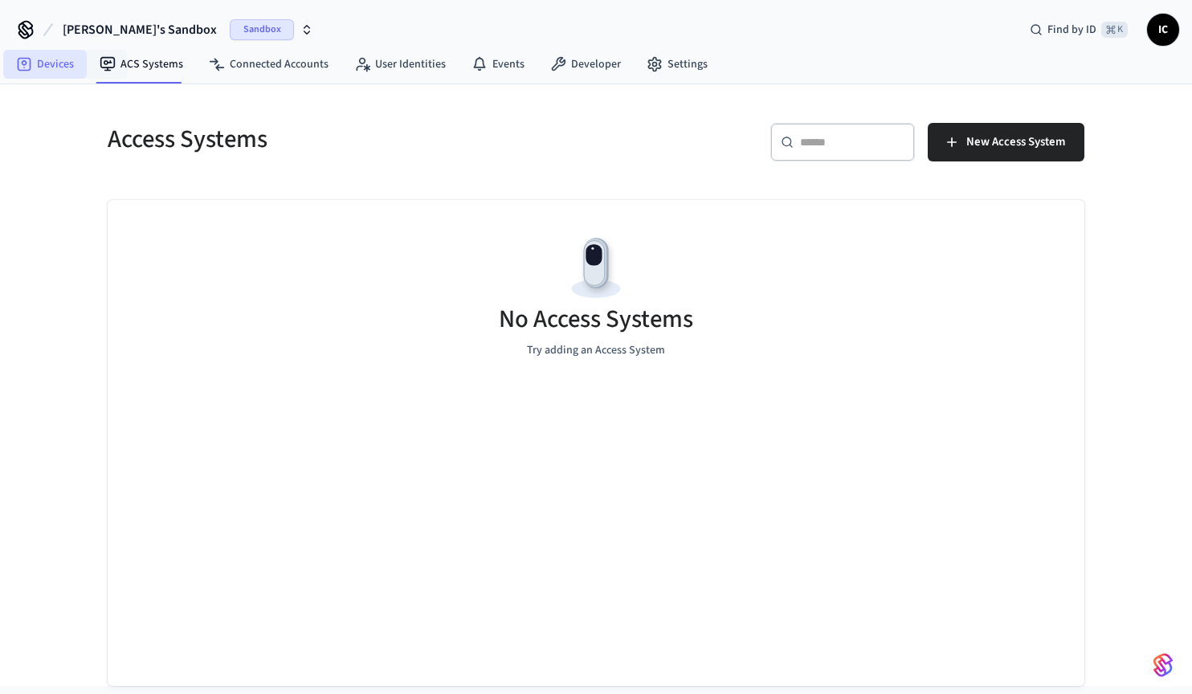
click at [52, 61] on link "Devices" at bounding box center [45, 64] width 84 height 29
